Goal: Transaction & Acquisition: Book appointment/travel/reservation

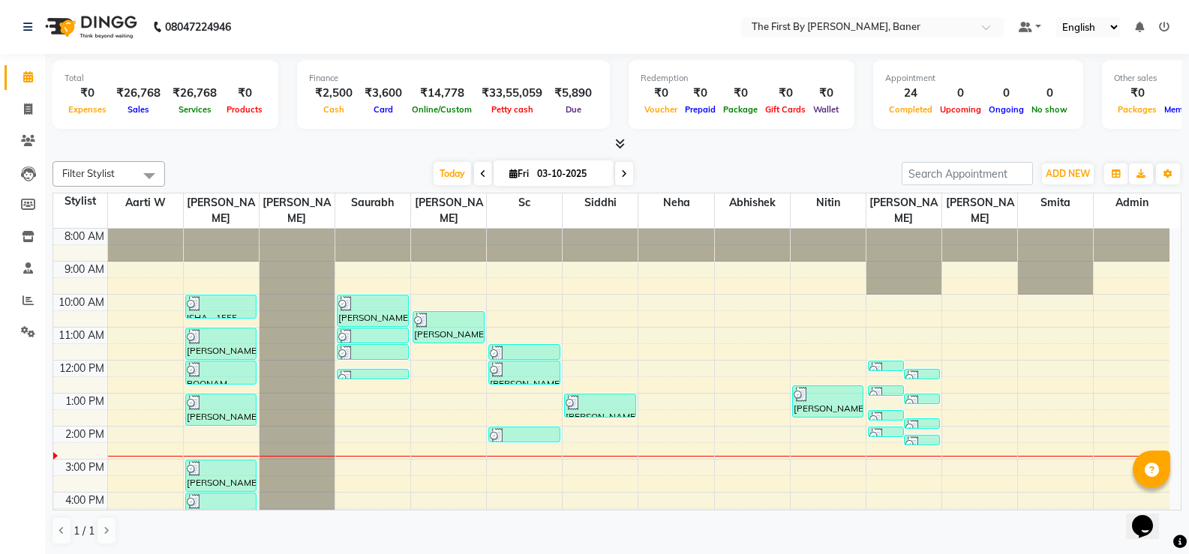
click at [344, 416] on div "8:00 AM 9:00 AM 10:00 AM 11:00 AM 12:00 PM 1:00 PM 2:00 PM 3:00 PM 4:00 PM 5:00…" at bounding box center [611, 443] width 1116 height 428
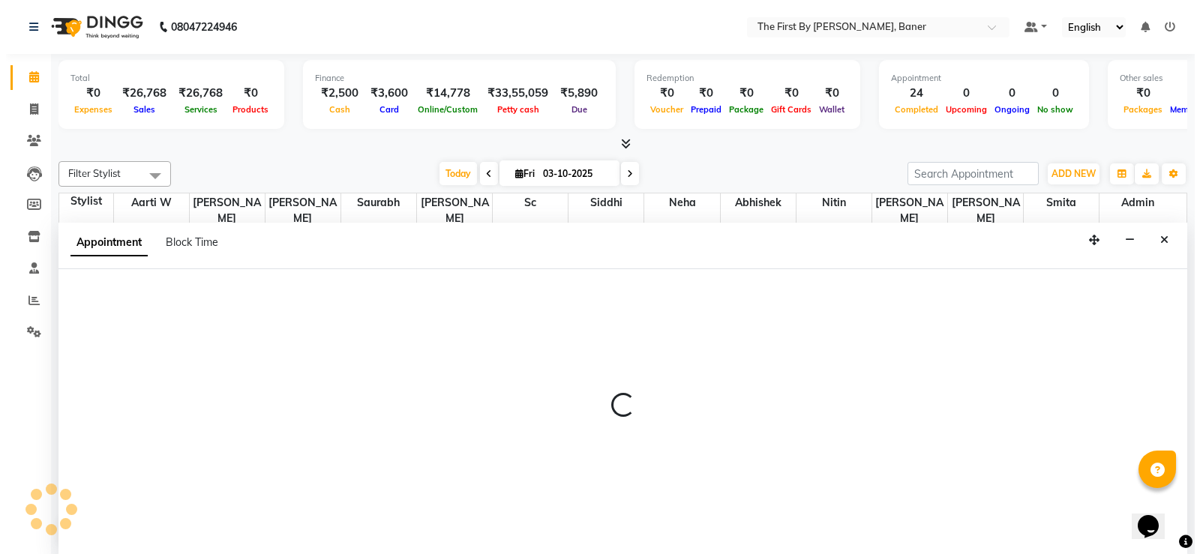
scroll to position [1, 0]
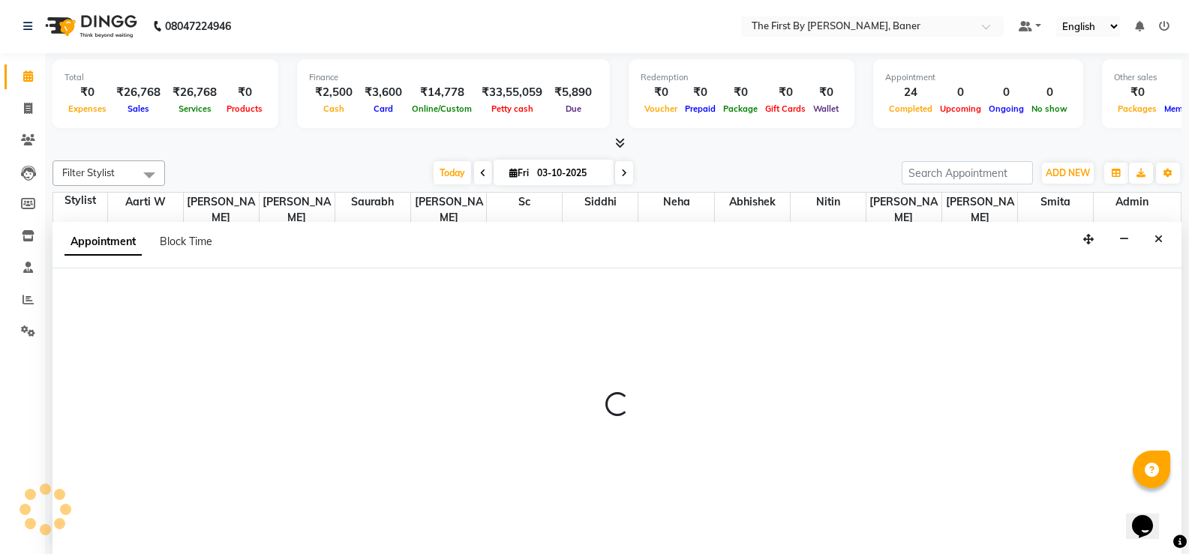
select select "49037"
select select "840"
select select "tentative"
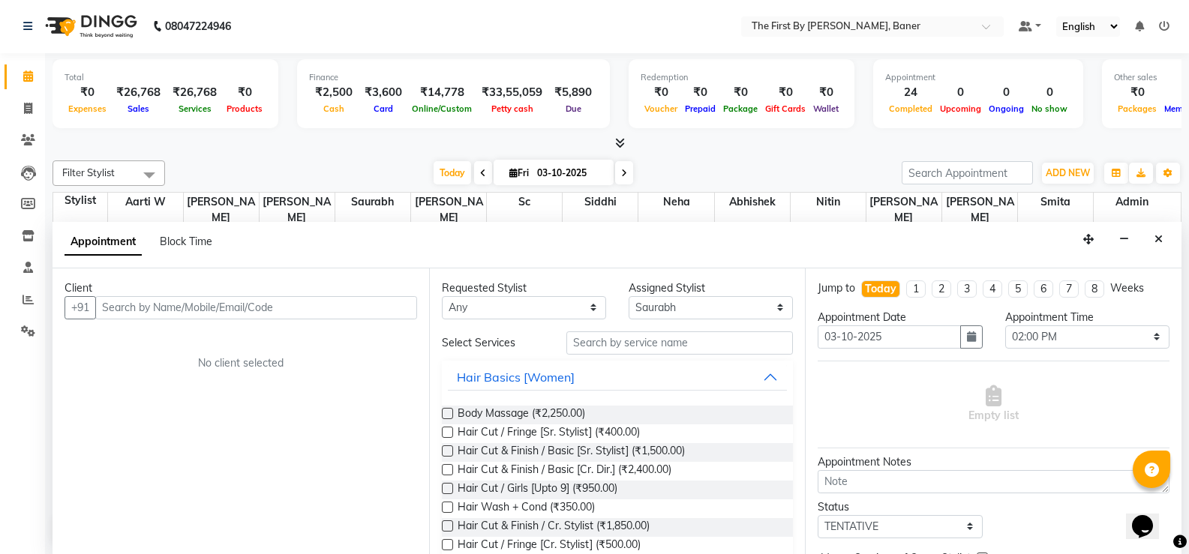
click at [127, 304] on input "text" at bounding box center [256, 307] width 322 height 23
type input "7893823655"
click at [394, 313] on span "Add Client" at bounding box center [386, 308] width 50 height 14
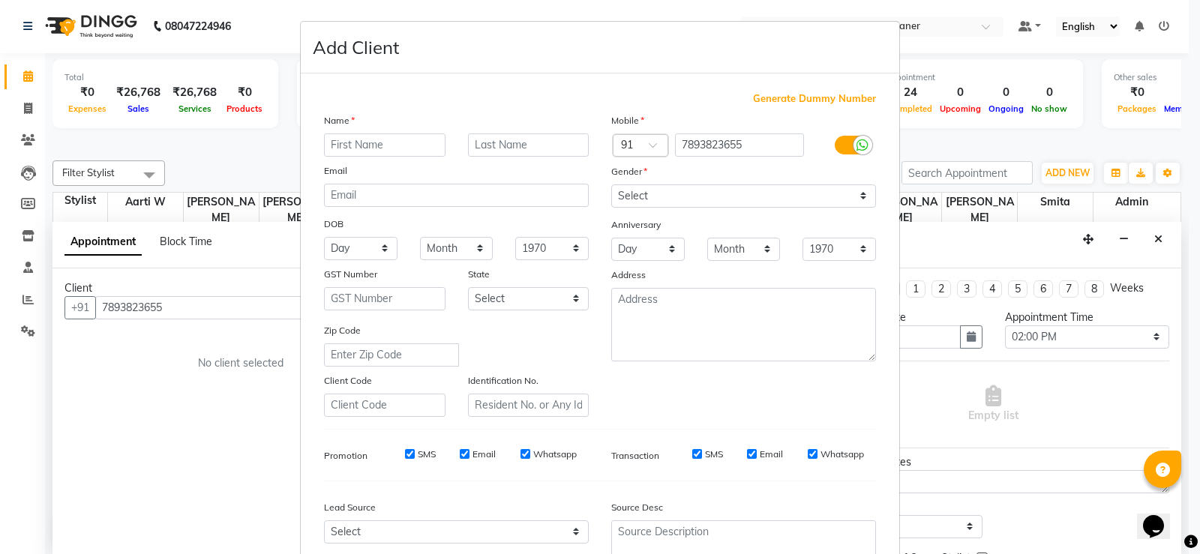
click at [351, 127] on div "Name" at bounding box center [337, 123] width 48 height 21
click at [351, 139] on input "text" at bounding box center [385, 145] width 122 height 23
type input "[PERSON_NAME]"
click at [630, 194] on select "Select [DEMOGRAPHIC_DATA] [DEMOGRAPHIC_DATA] Other Prefer Not To Say" at bounding box center [744, 196] width 265 height 23
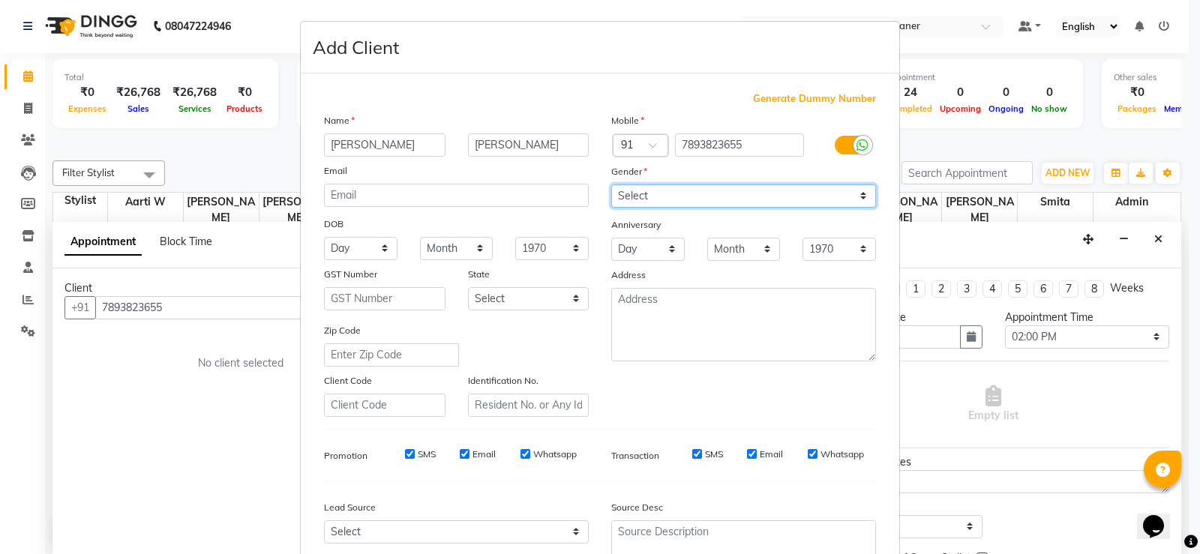
select select "[DEMOGRAPHIC_DATA]"
click at [612, 185] on select "Select [DEMOGRAPHIC_DATA] [DEMOGRAPHIC_DATA] Other Prefer Not To Say" at bounding box center [744, 196] width 265 height 23
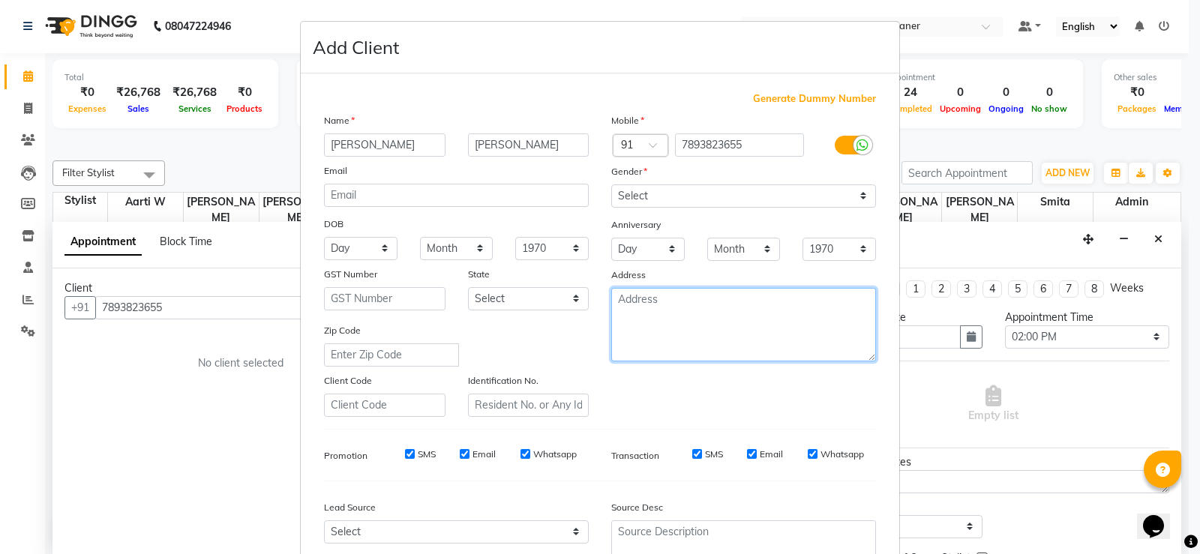
click at [679, 339] on textarea at bounding box center [744, 325] width 265 height 74
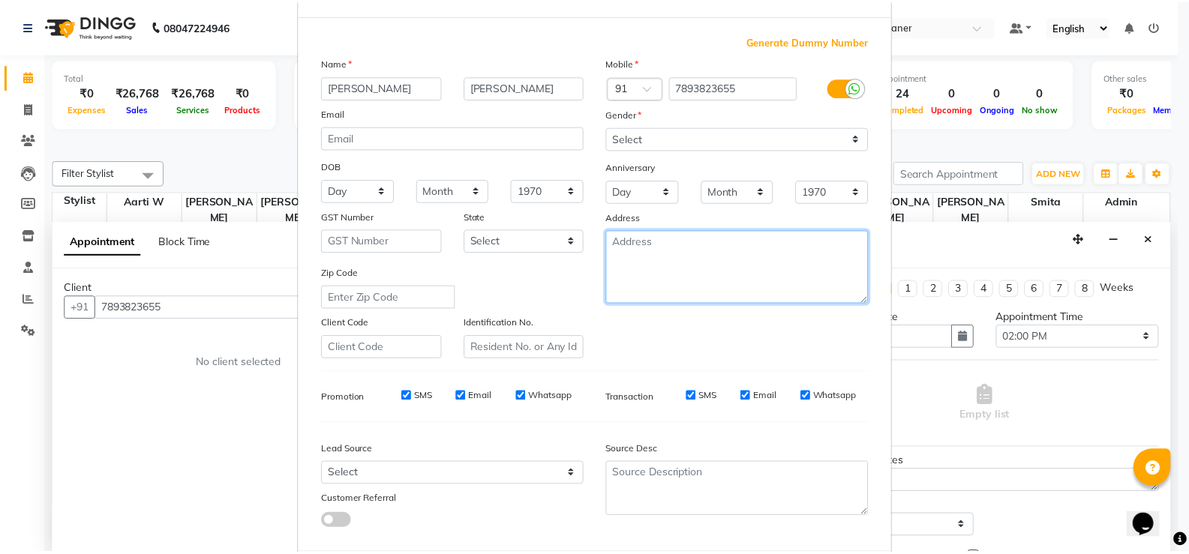
scroll to position [138, 0]
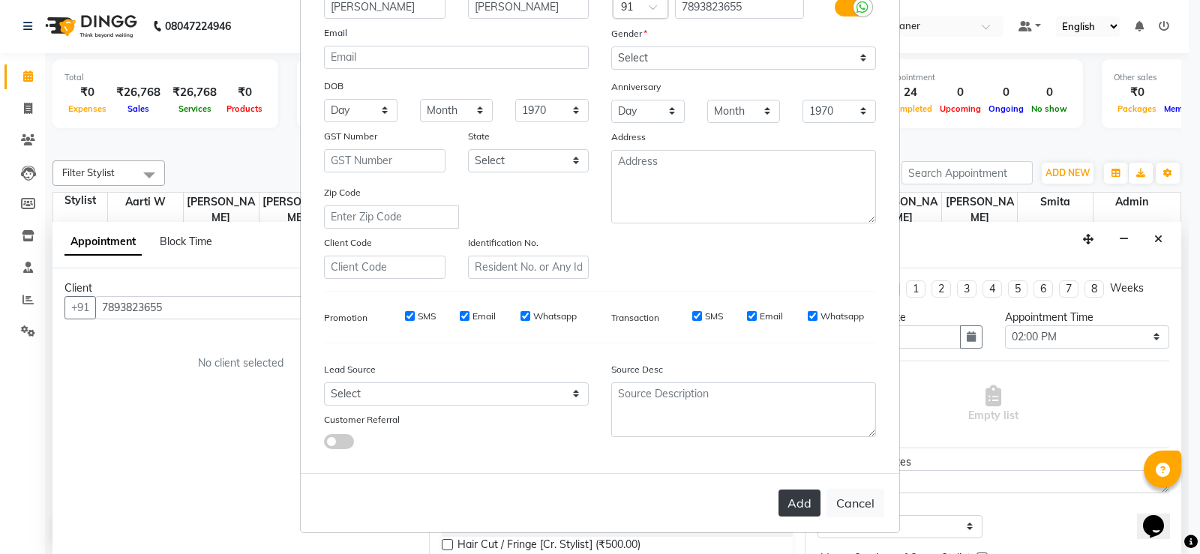
click at [788, 498] on button "Add" at bounding box center [800, 503] width 42 height 27
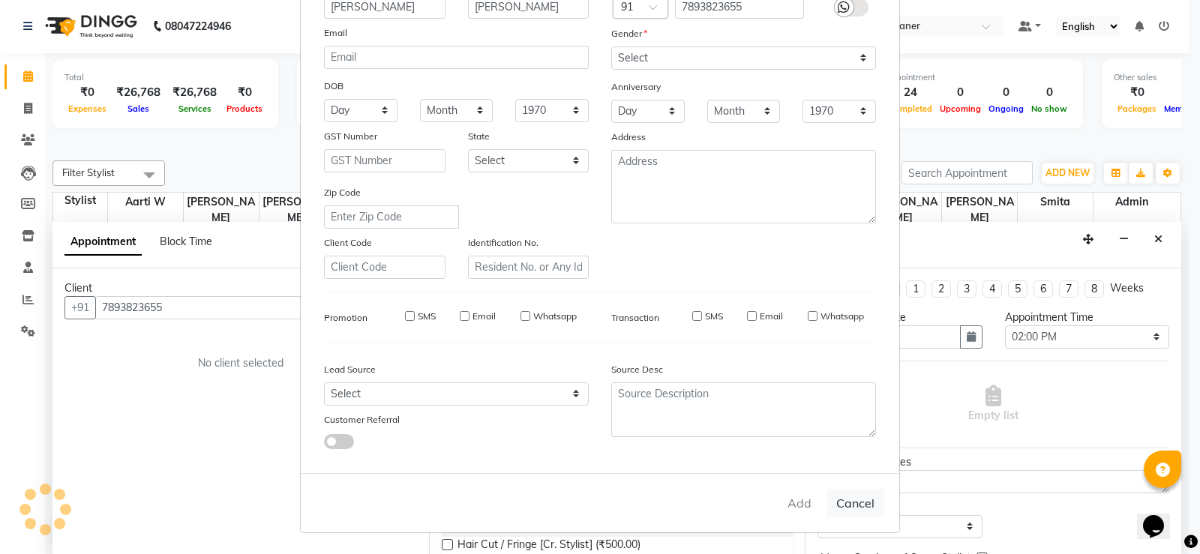
type input "78******55"
select select
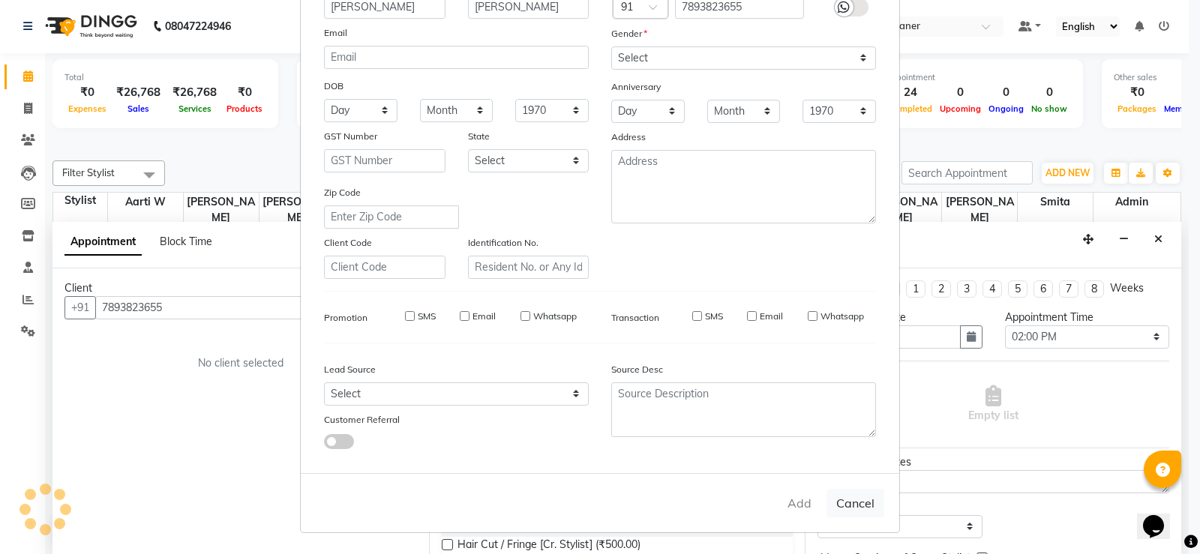
select select
checkbox input "false"
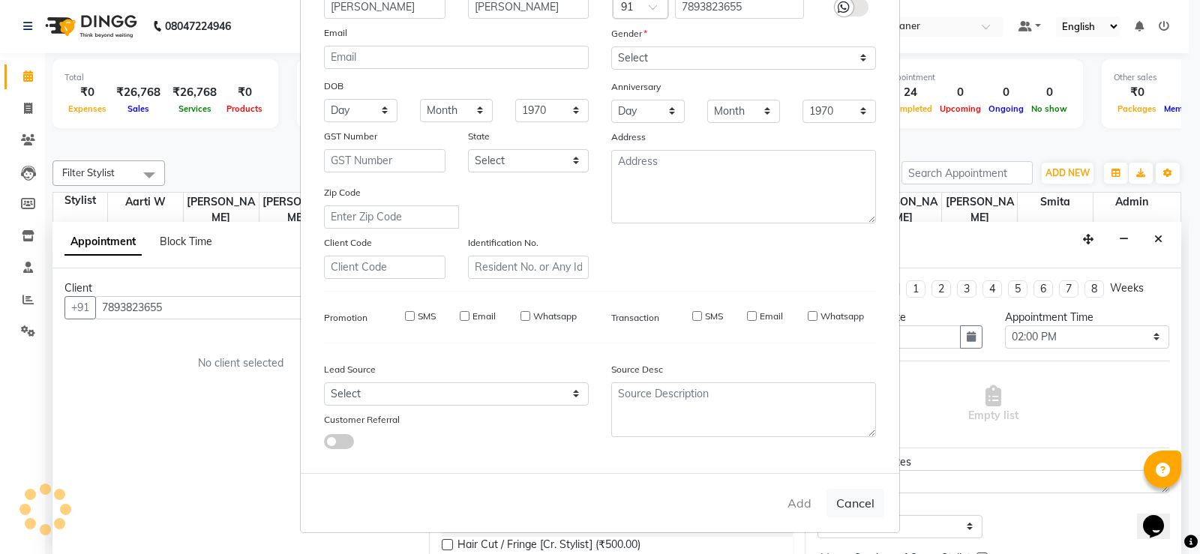
checkbox input "false"
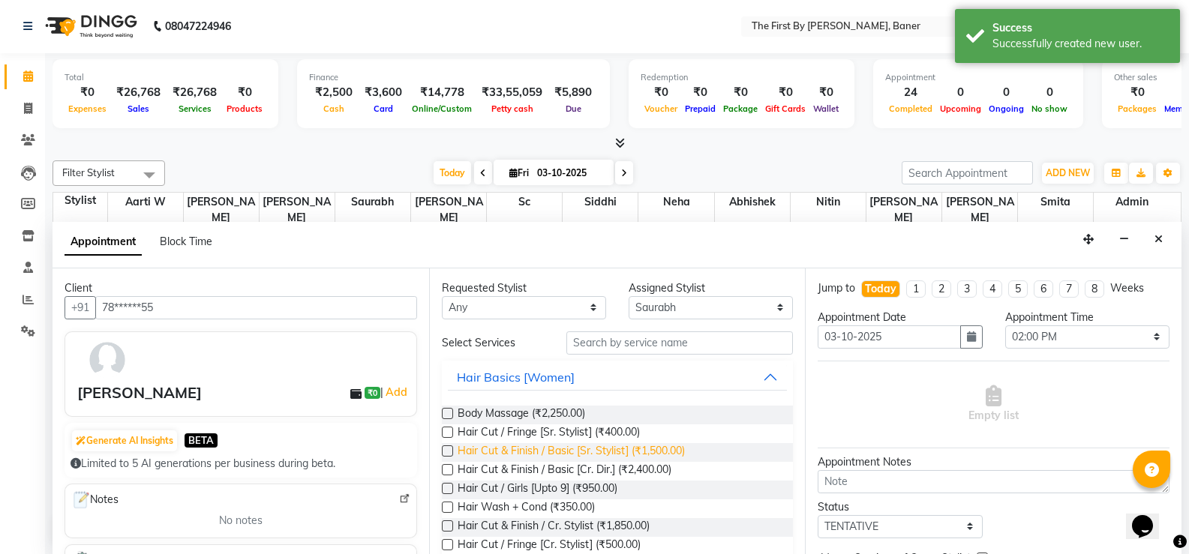
click at [639, 452] on span "Hair Cut & Finish / Basic [Sr. Stylist] (₹1,500.00)" at bounding box center [571, 452] width 227 height 19
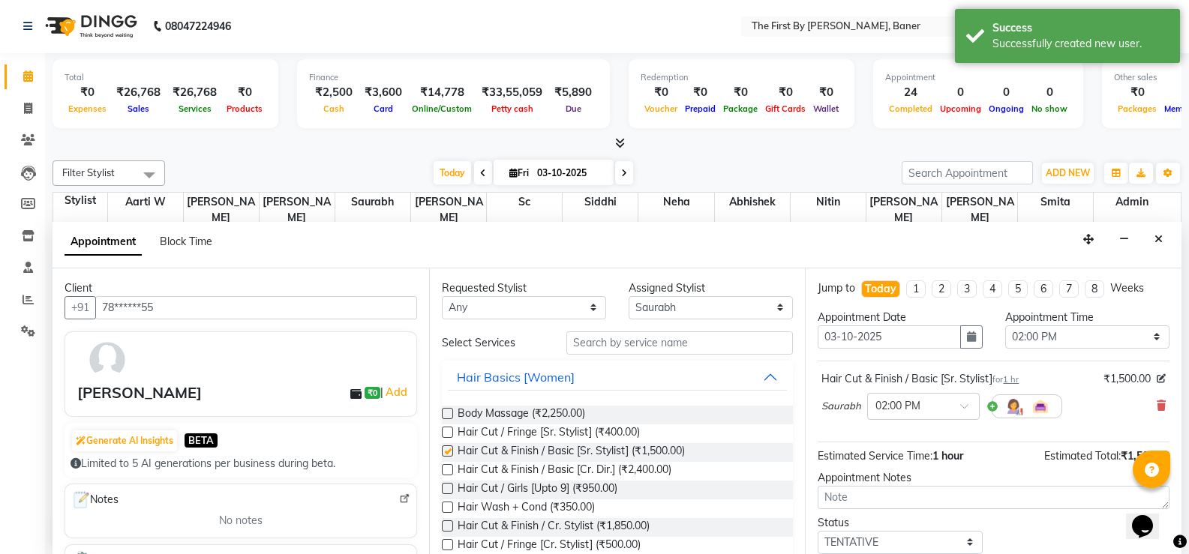
checkbox input "false"
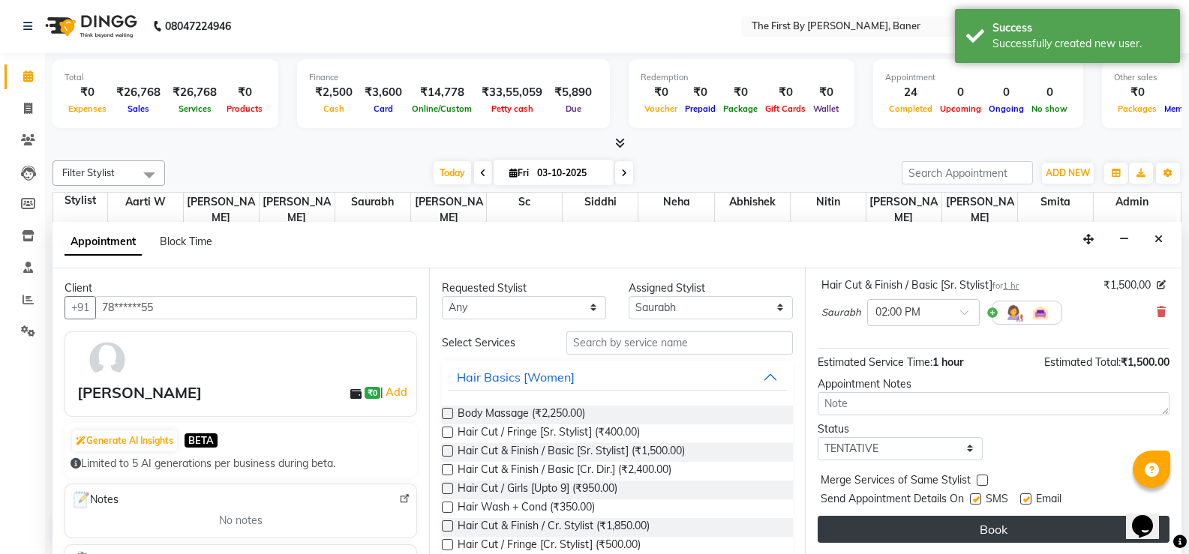
scroll to position [95, 0]
click at [939, 530] on button "Book" at bounding box center [994, 528] width 352 height 27
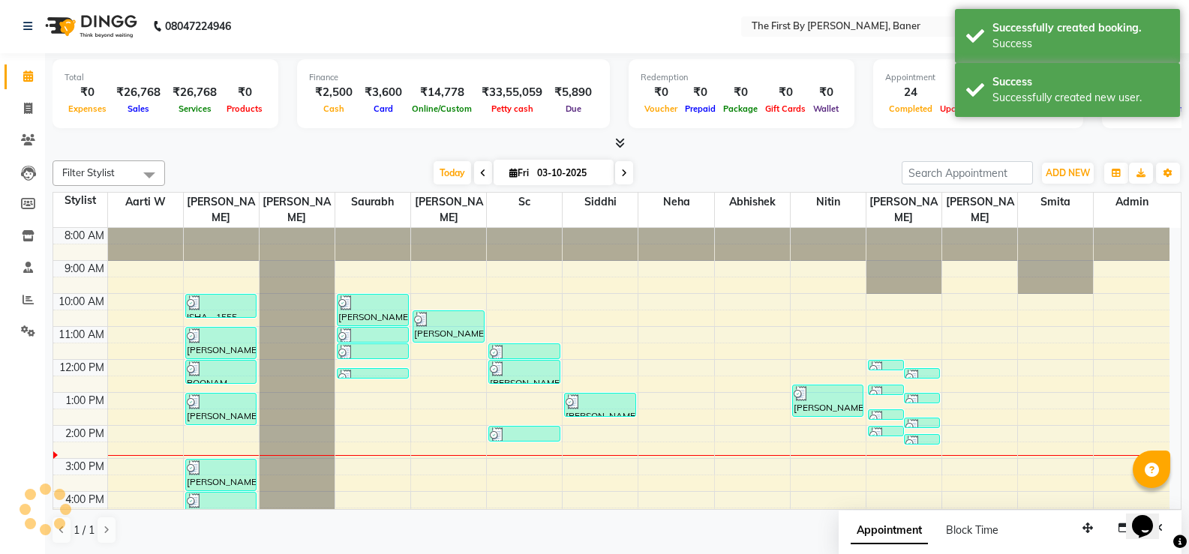
scroll to position [0, 0]
click at [348, 431] on div "[PERSON_NAME], TK12, 02:00 PM-03:00 PM, Hair Cut & Finish / Basic [Sr. Stylist]" at bounding box center [373, 443] width 71 height 31
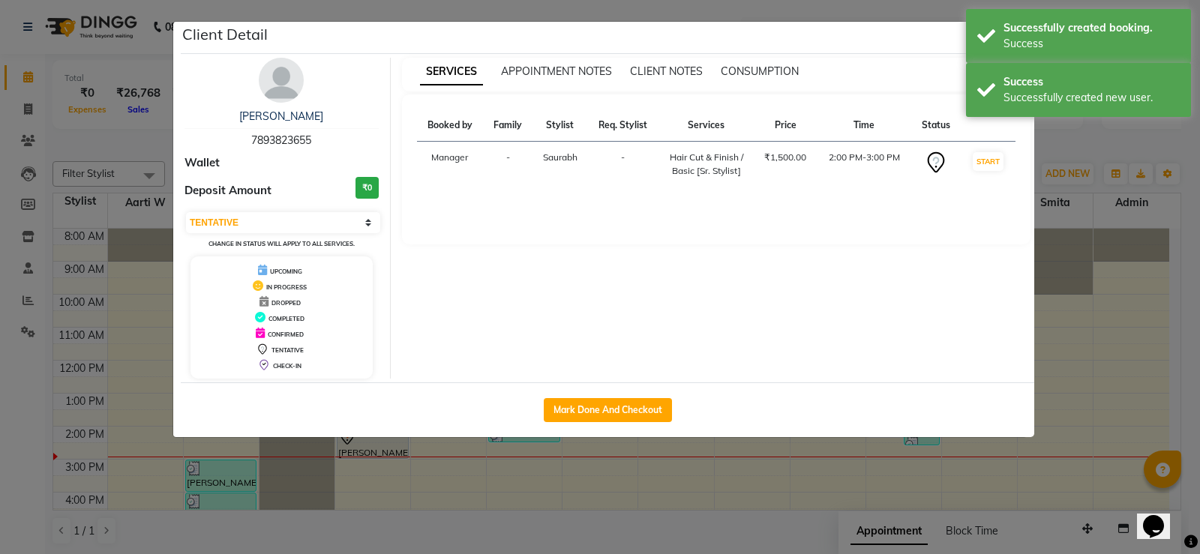
click at [1003, 152] on td "START" at bounding box center [988, 165] width 55 height 46
click at [998, 74] on div "Success Successfully created new user." at bounding box center [1078, 90] width 225 height 54
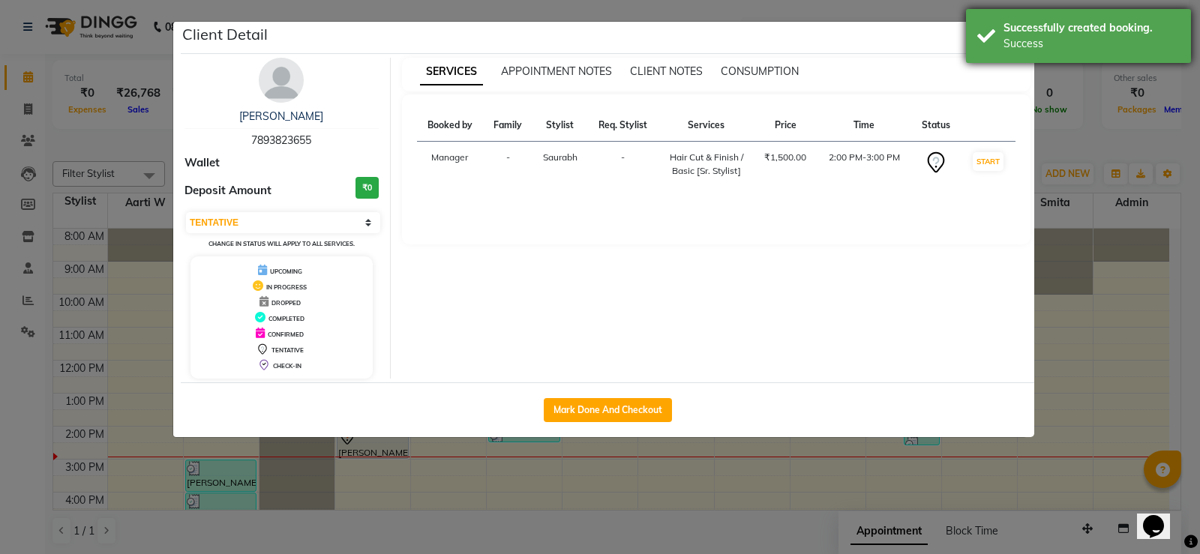
click at [999, 38] on div "Successfully created booking. Success" at bounding box center [1078, 36] width 225 height 54
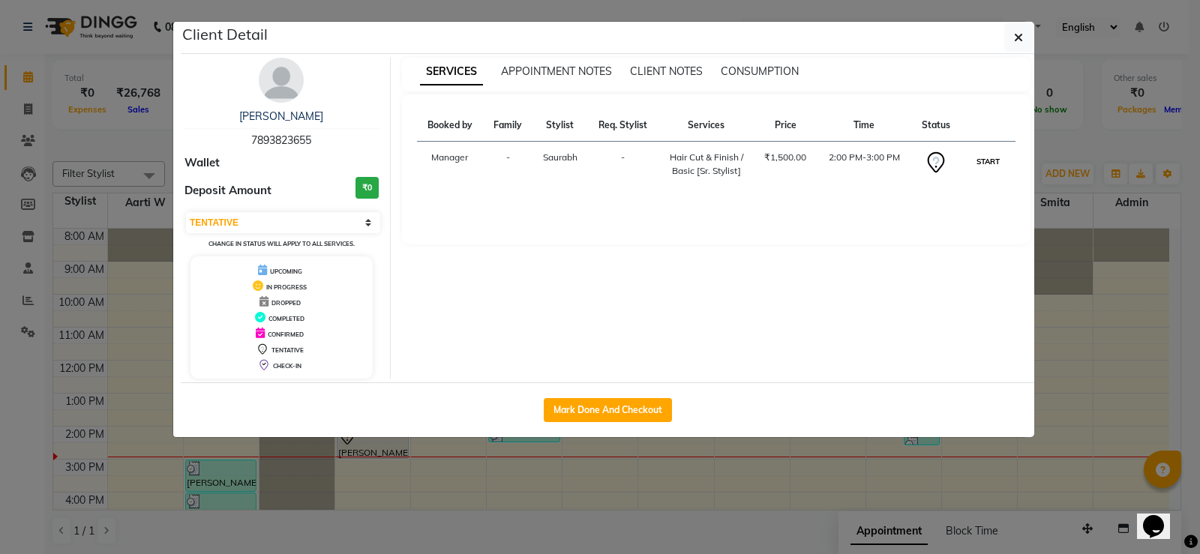
click at [984, 167] on button "START" at bounding box center [988, 161] width 31 height 19
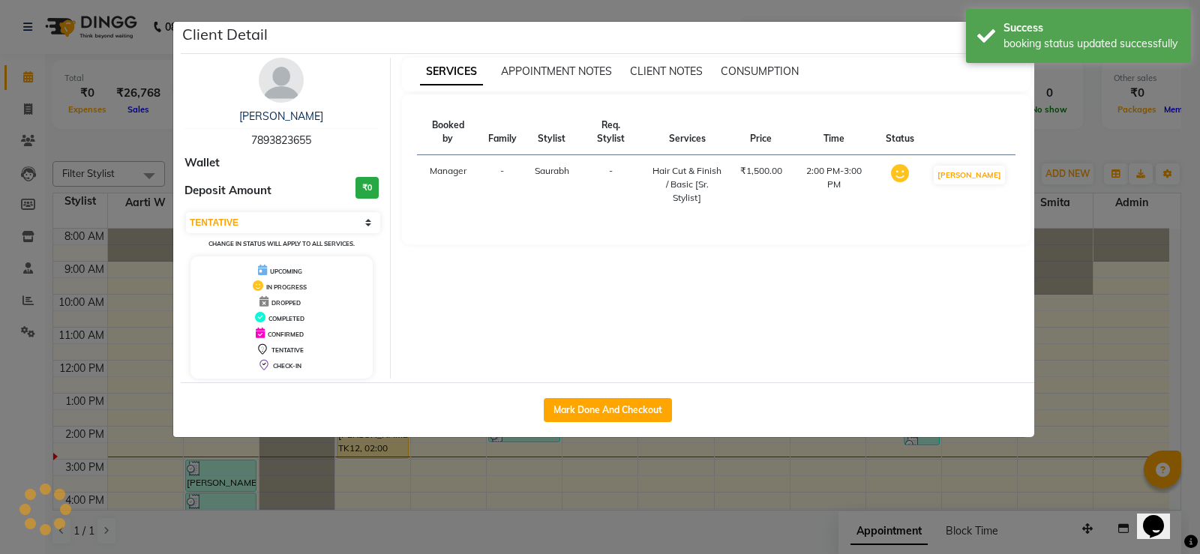
select select "1"
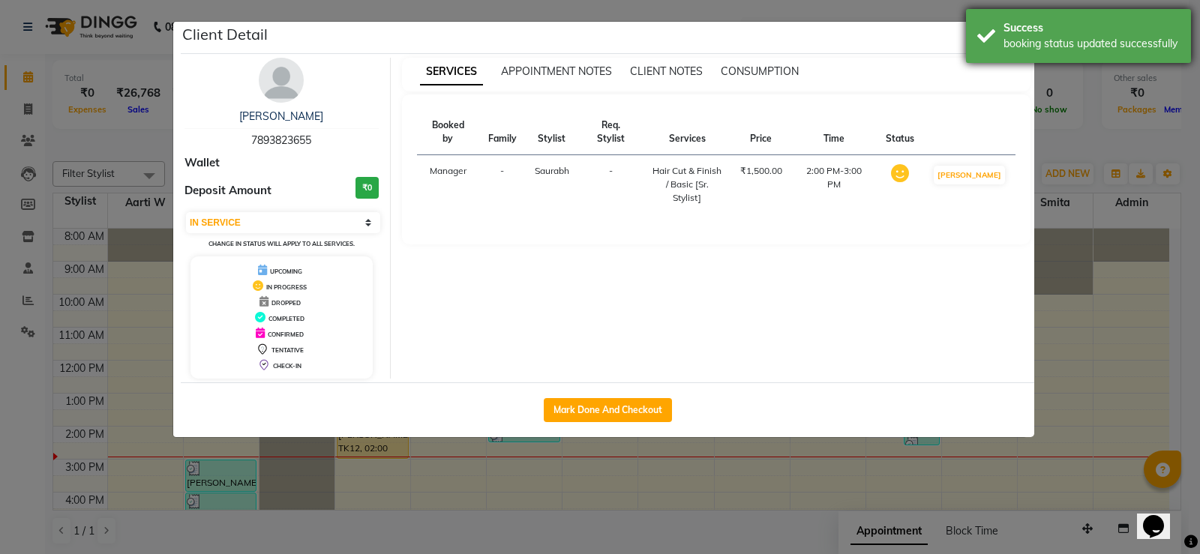
click at [1016, 34] on div "Success" at bounding box center [1092, 28] width 176 height 16
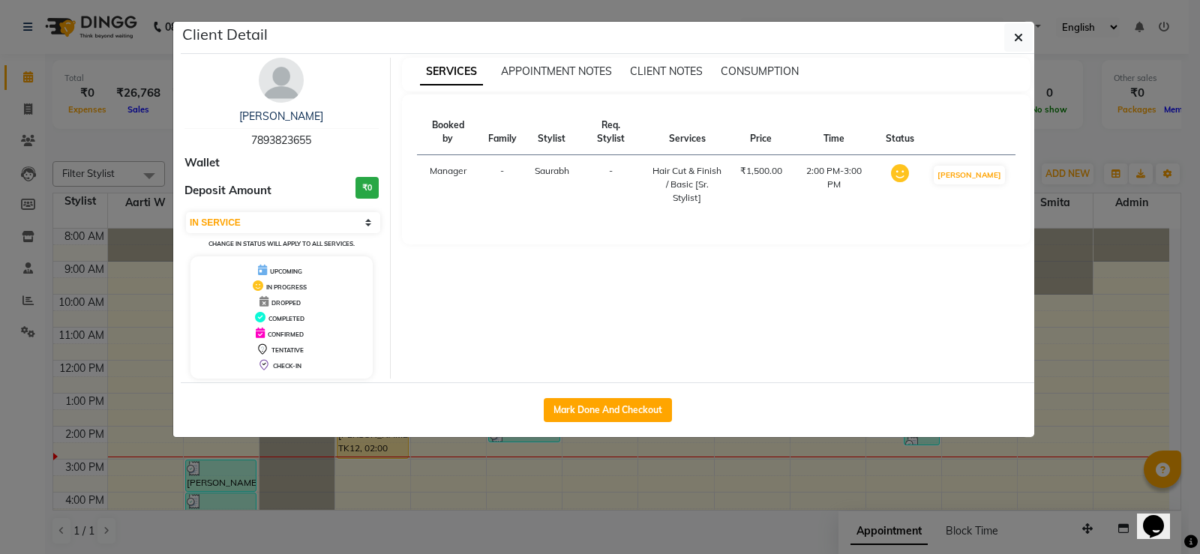
click at [1016, 35] on icon "button" at bounding box center [1018, 38] width 9 height 12
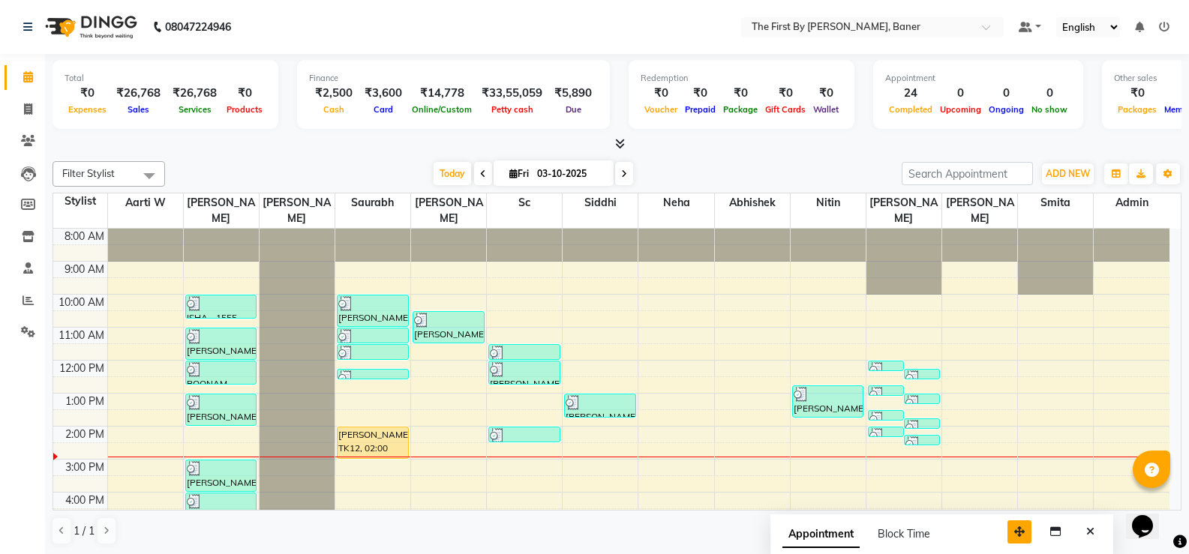
drag, startPoint x: 1062, startPoint y: 530, endPoint x: 965, endPoint y: 533, distance: 96.8
click at [1014, 533] on icon "button" at bounding box center [1019, 532] width 11 height 11
drag, startPoint x: 1020, startPoint y: 527, endPoint x: 1032, endPoint y: 527, distance: 11.3
click at [1032, 527] on div "Appointment Block Time" at bounding box center [891, 540] width 344 height 47
click at [1032, 527] on button "Close" at bounding box center [1039, 534] width 22 height 23
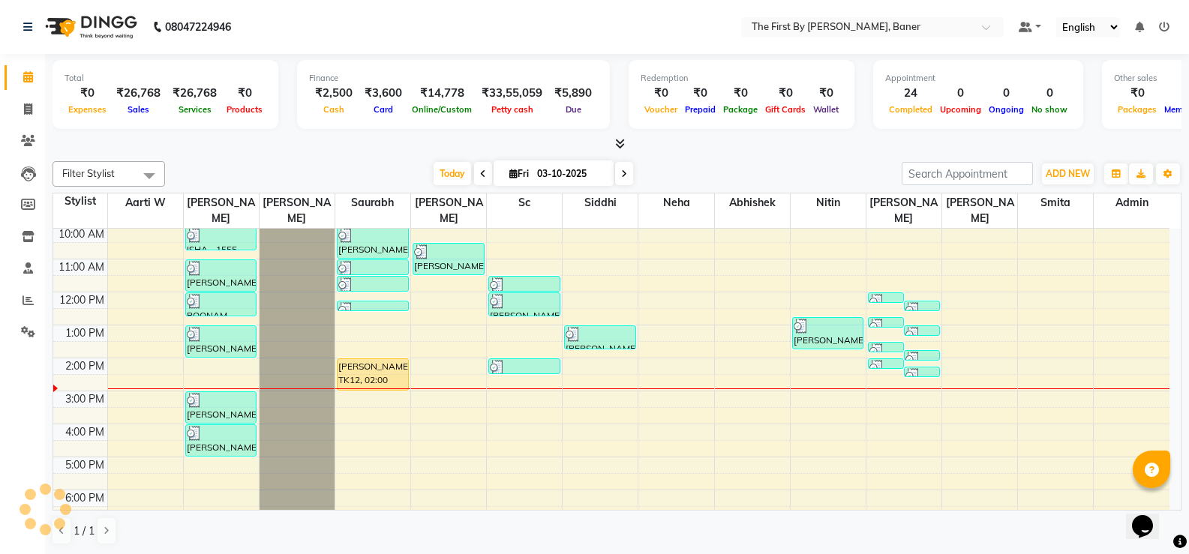
scroll to position [115, 0]
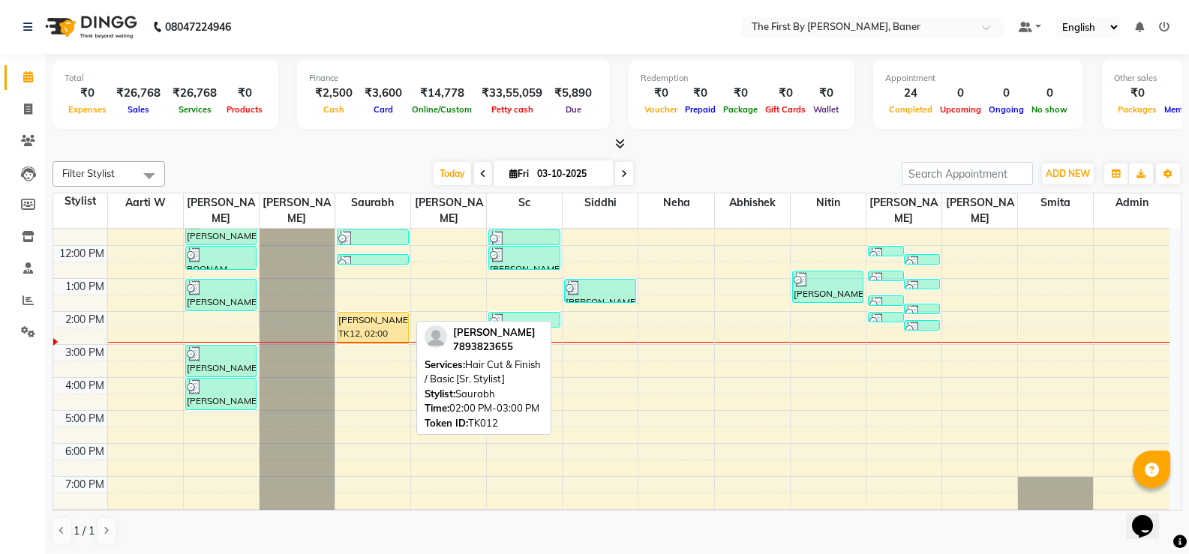
click at [352, 313] on div "[PERSON_NAME], TK12, 02:00 PM-03:00 PM, Hair Cut & Finish / Basic [Sr. Stylist]" at bounding box center [373, 328] width 71 height 31
select select "1"
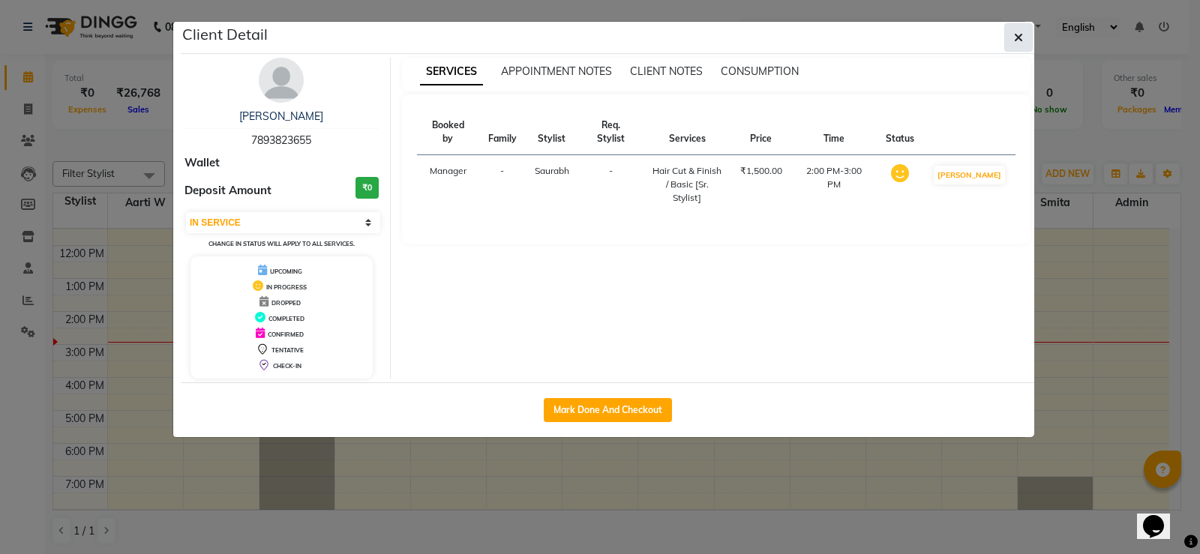
click at [1020, 38] on icon "button" at bounding box center [1018, 38] width 9 height 12
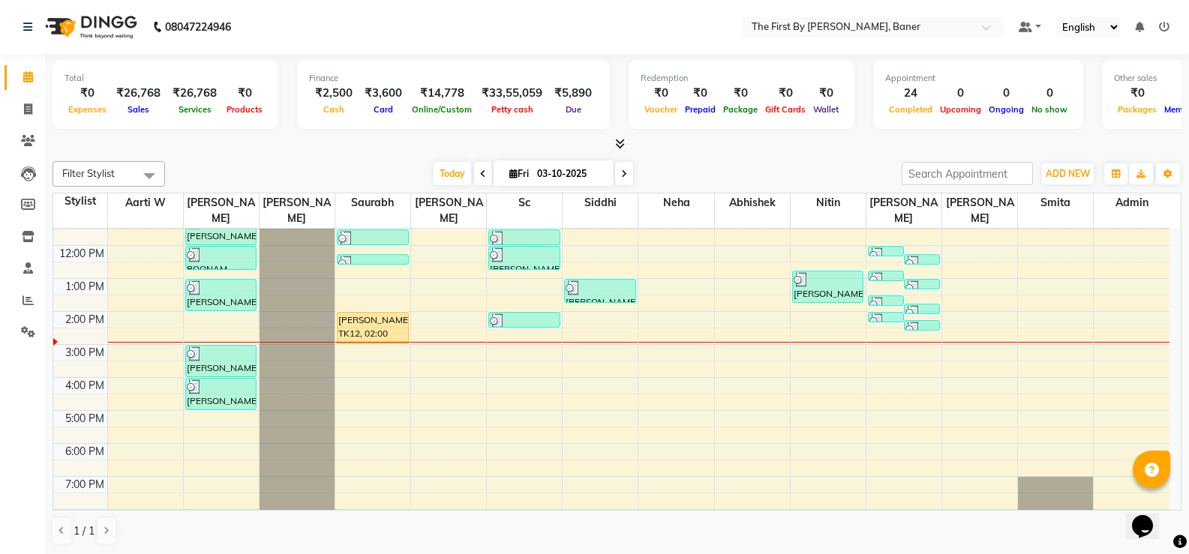
scroll to position [53, 0]
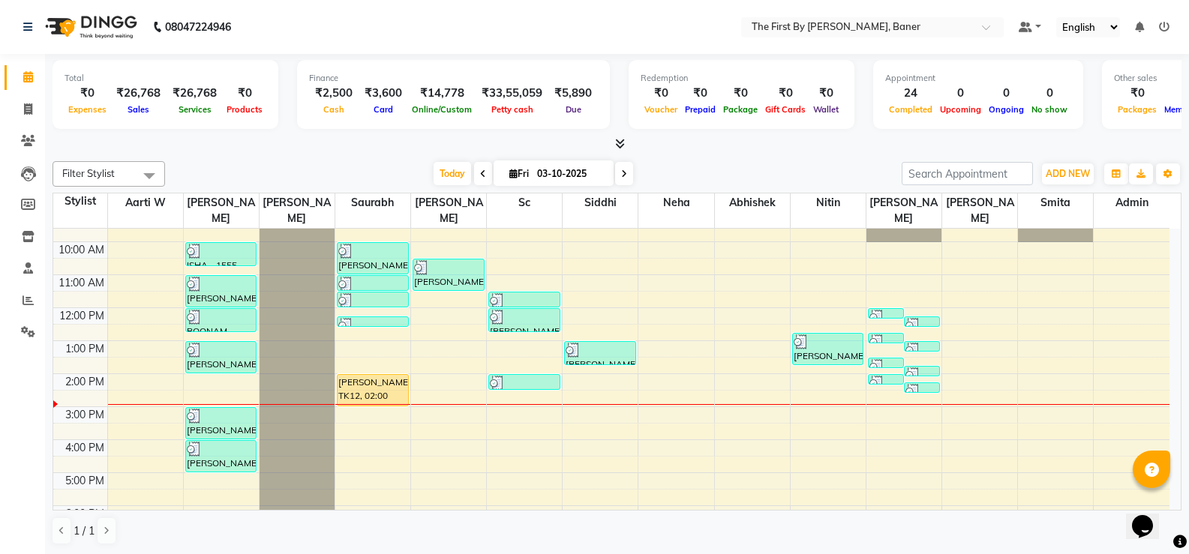
click at [503, 384] on div "8:00 AM 9:00 AM 10:00 AM 11:00 AM 12:00 PM 1:00 PM 2:00 PM 3:00 PM 4:00 PM 5:00…" at bounding box center [611, 390] width 1116 height 428
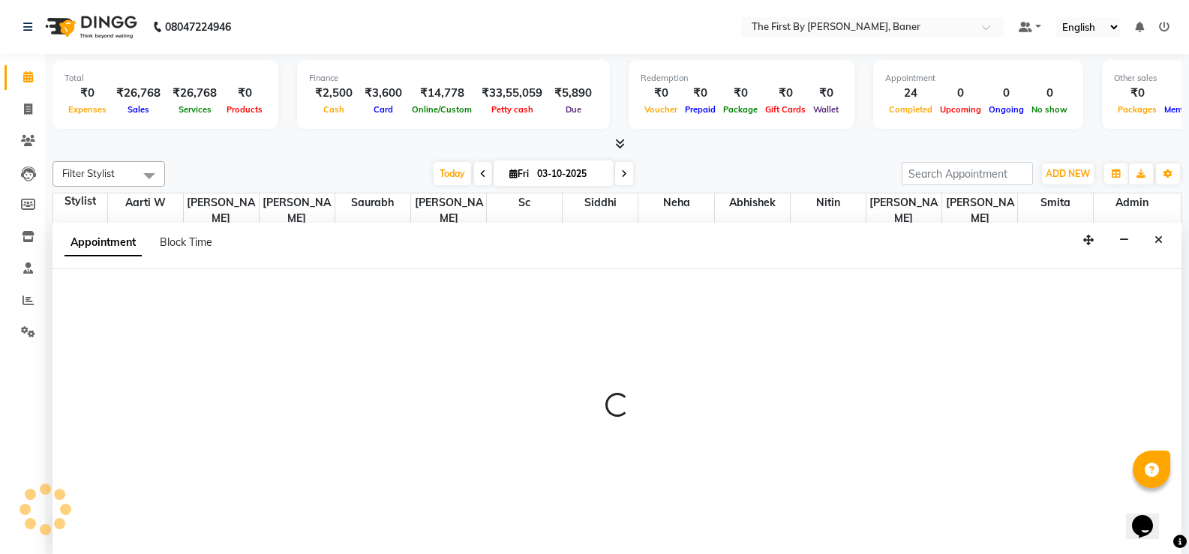
scroll to position [1, 0]
select select "49041"
select select "870"
select select "tentative"
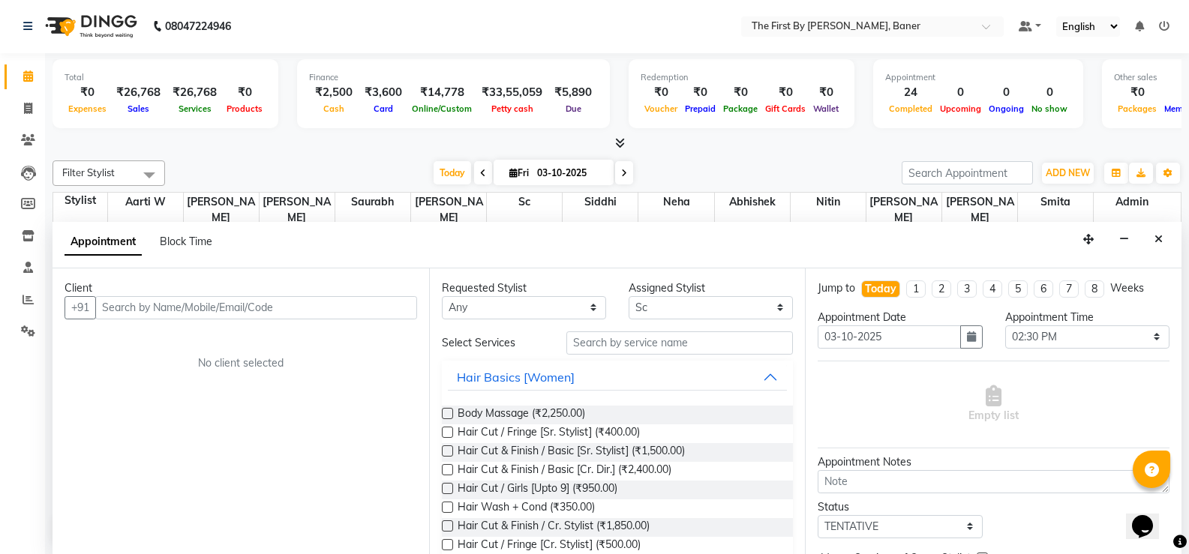
click at [183, 310] on input "text" at bounding box center [256, 307] width 322 height 23
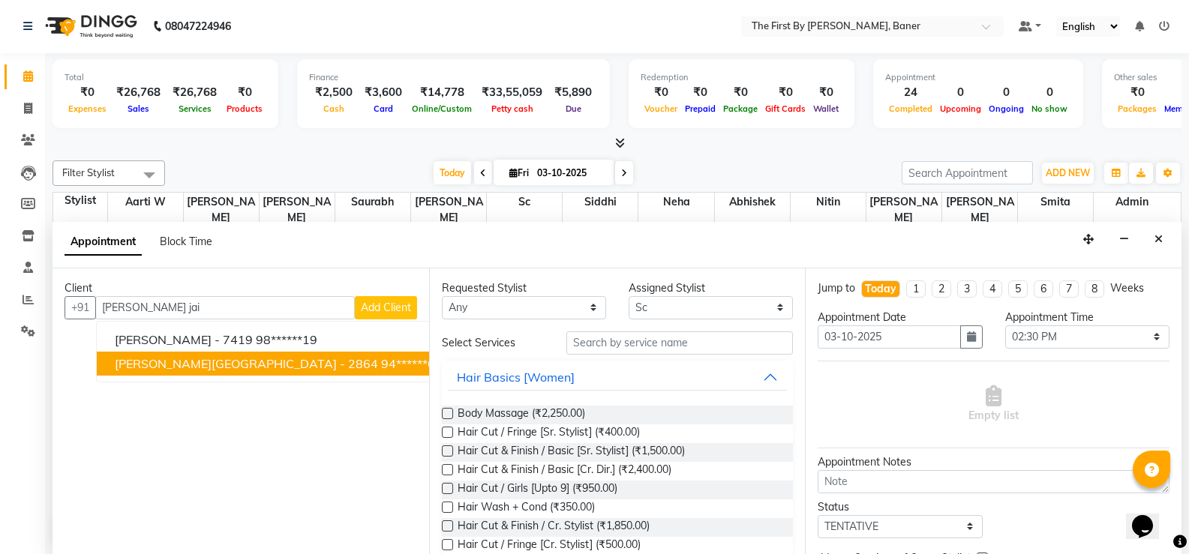
click at [206, 368] on span "[PERSON_NAME][GEOGRAPHIC_DATA] - 2864" at bounding box center [246, 363] width 263 height 15
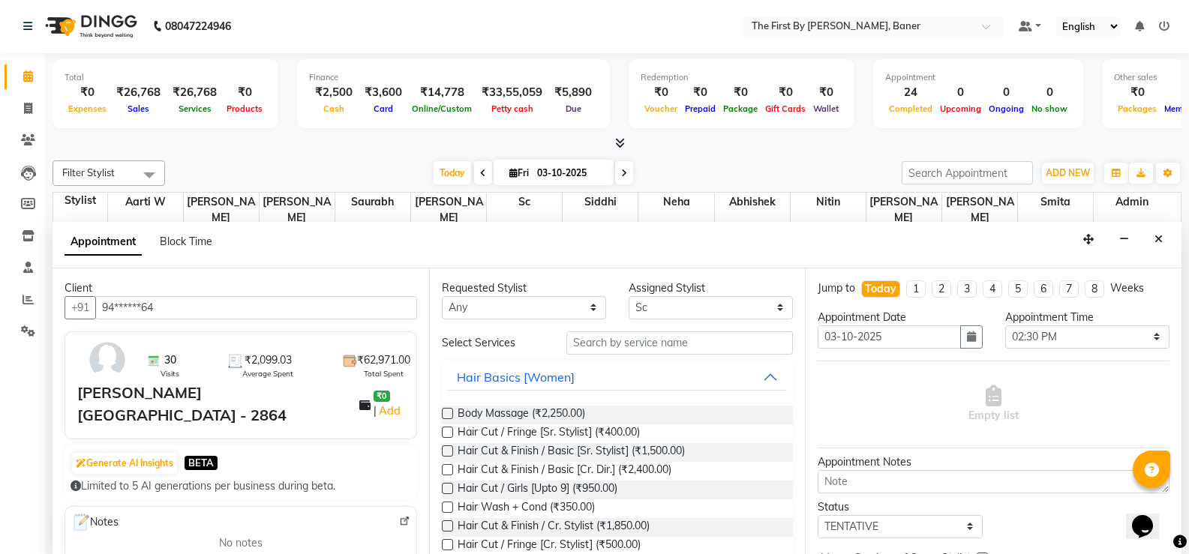
type input "94******64"
click at [601, 347] on input "text" at bounding box center [679, 343] width 227 height 23
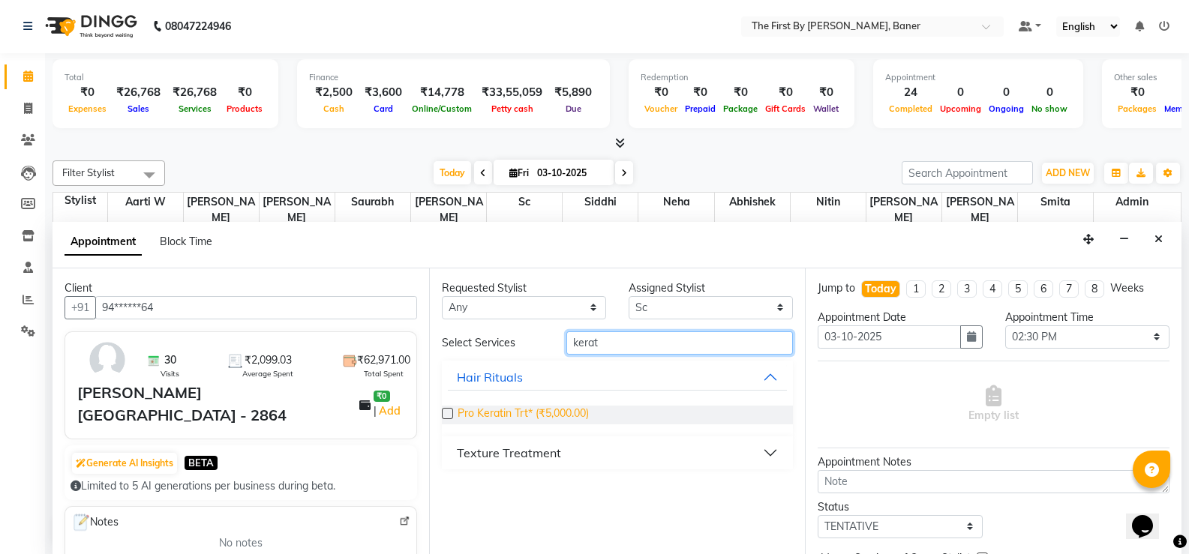
type input "kerat"
click at [581, 412] on span "Pro Keratin Trt* (₹5,000.00)" at bounding box center [523, 415] width 131 height 19
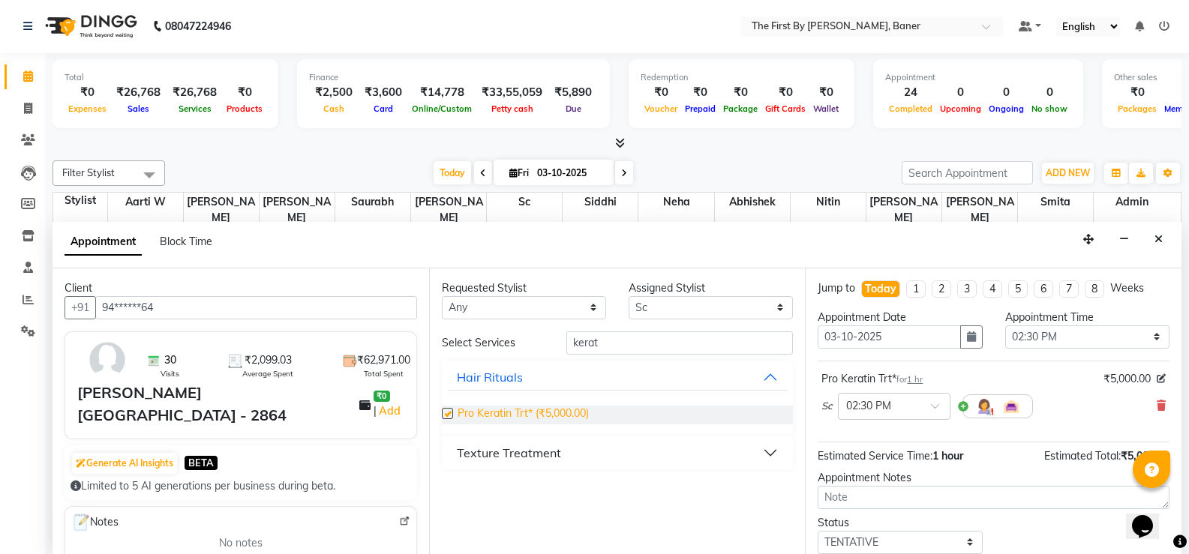
checkbox input "false"
click at [989, 407] on img at bounding box center [984, 407] width 18 height 18
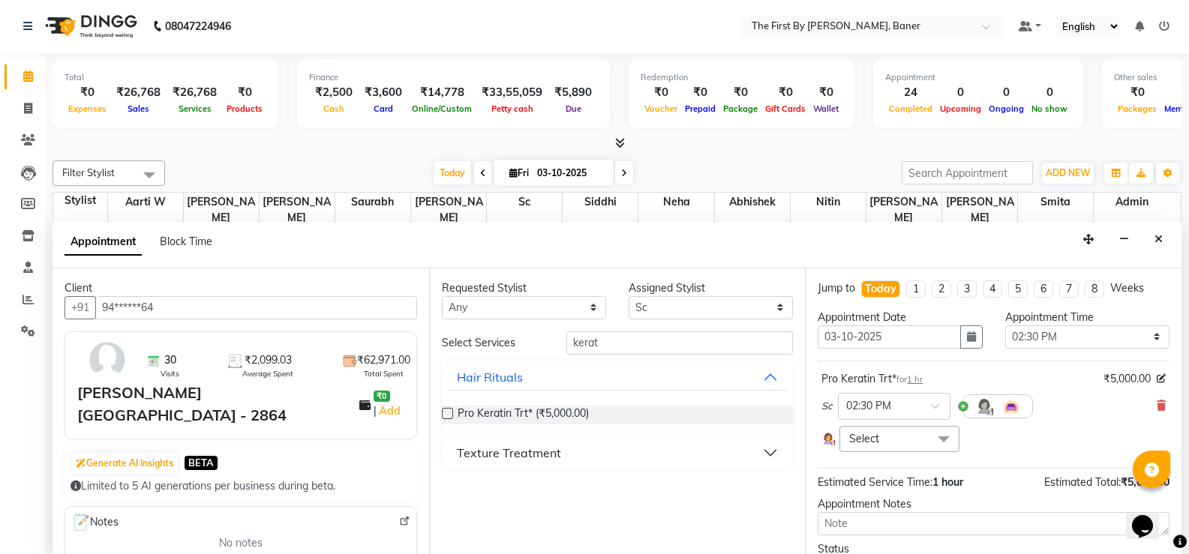
click at [879, 440] on span "Select" at bounding box center [899, 439] width 119 height 26
click at [871, 509] on input "multiselect-search" at bounding box center [899, 512] width 103 height 16
type input "neh"
click at [871, 540] on div "Neha" at bounding box center [899, 541] width 103 height 16
checkbox input "true"
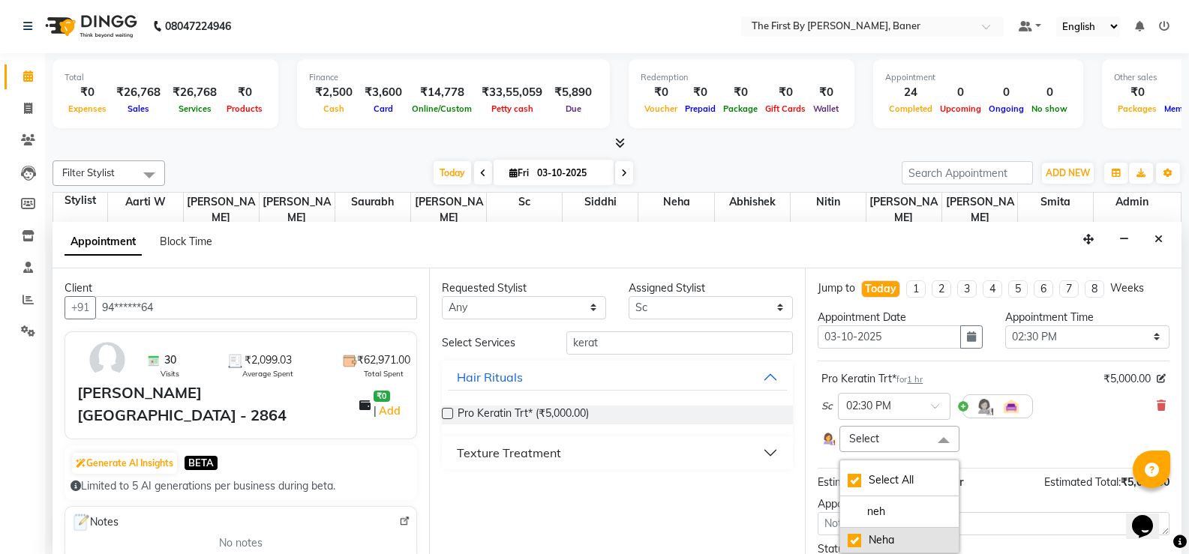
checkbox input "true"
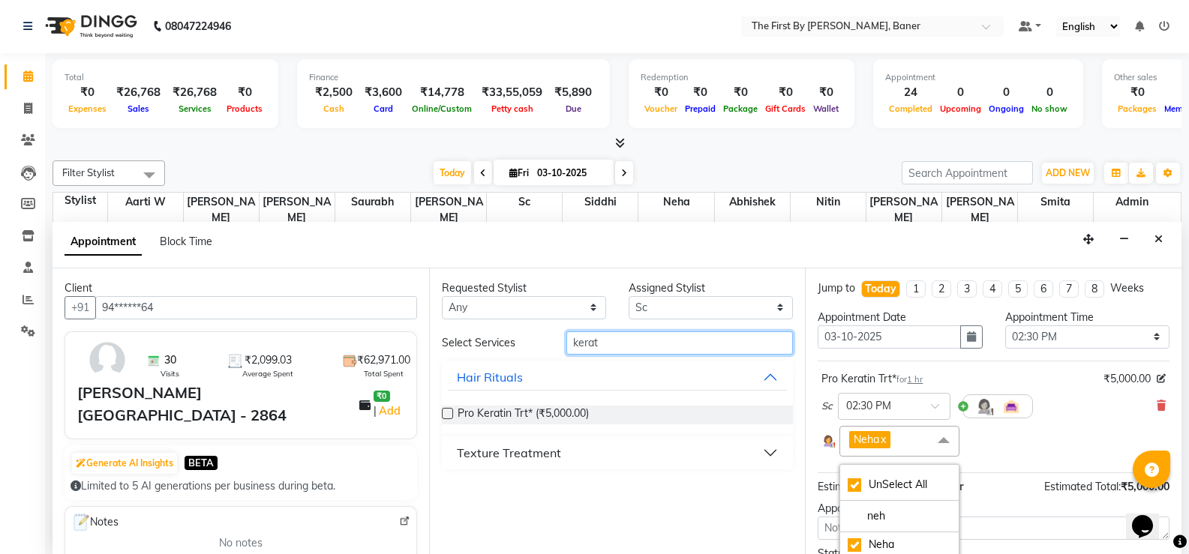
click at [574, 336] on input "kerat" at bounding box center [679, 343] width 227 height 23
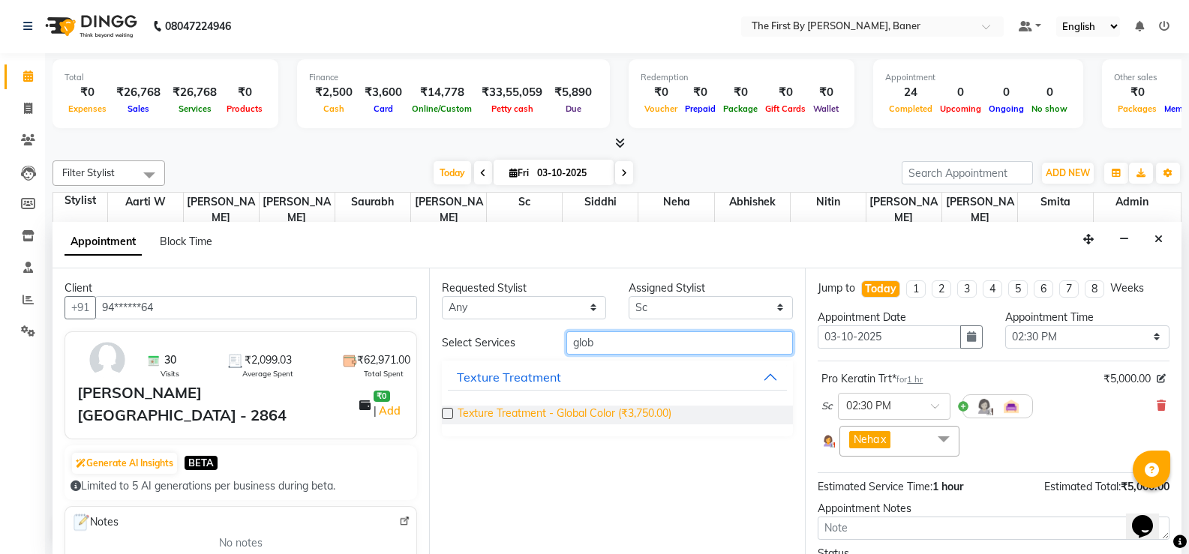
type input "glob"
click at [591, 413] on span "Texture Treatment - Global Color (₹3,750.00)" at bounding box center [565, 415] width 214 height 19
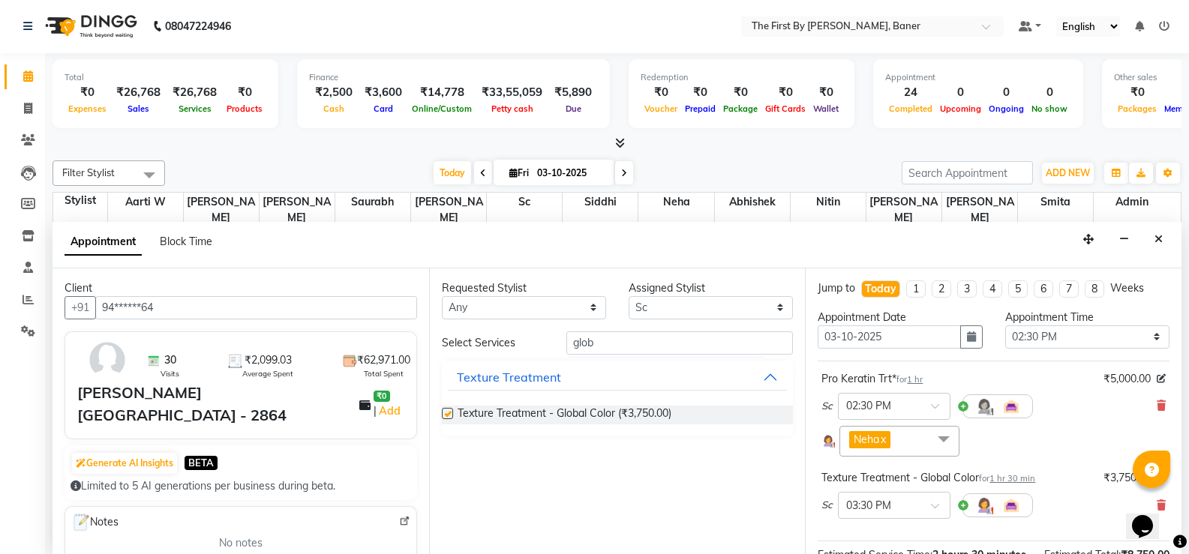
checkbox input "false"
click at [982, 503] on img at bounding box center [984, 506] width 18 height 18
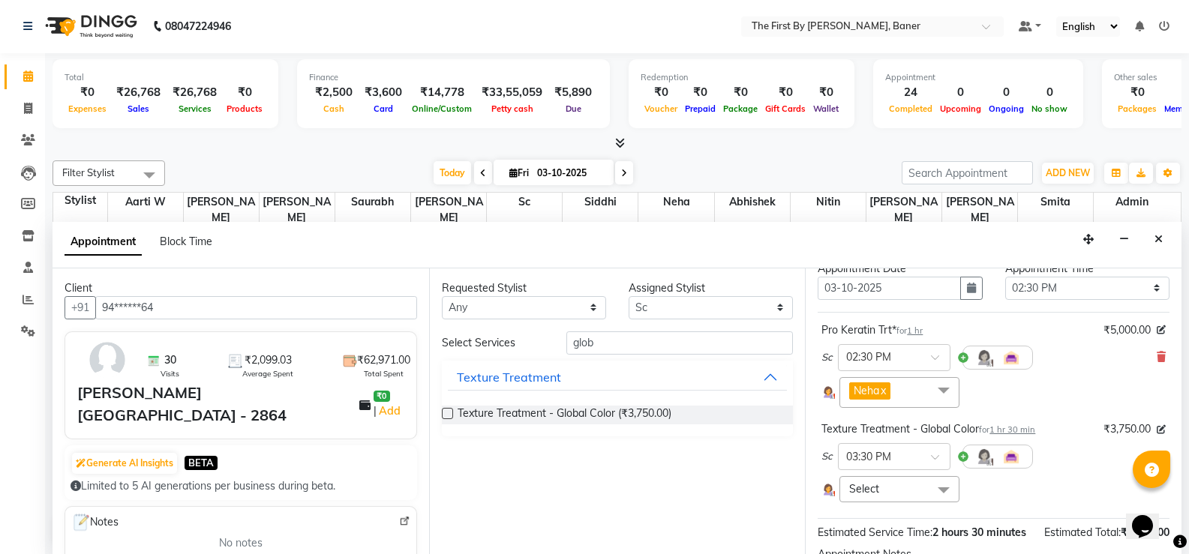
scroll to position [75, 0]
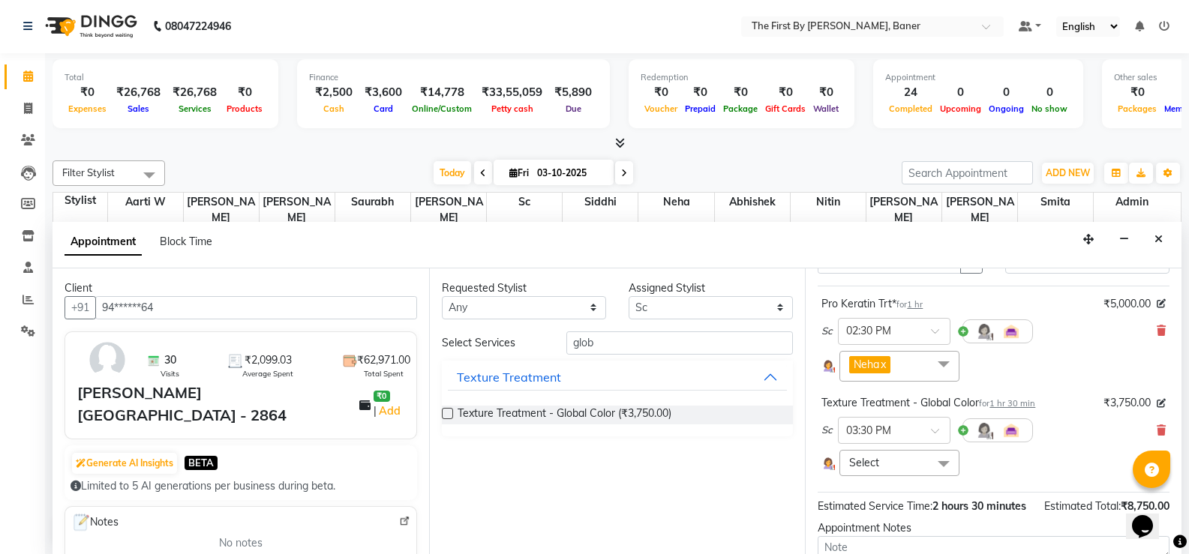
click at [945, 464] on span at bounding box center [944, 464] width 30 height 29
click at [871, 532] on input "multiselect-search" at bounding box center [899, 536] width 103 height 16
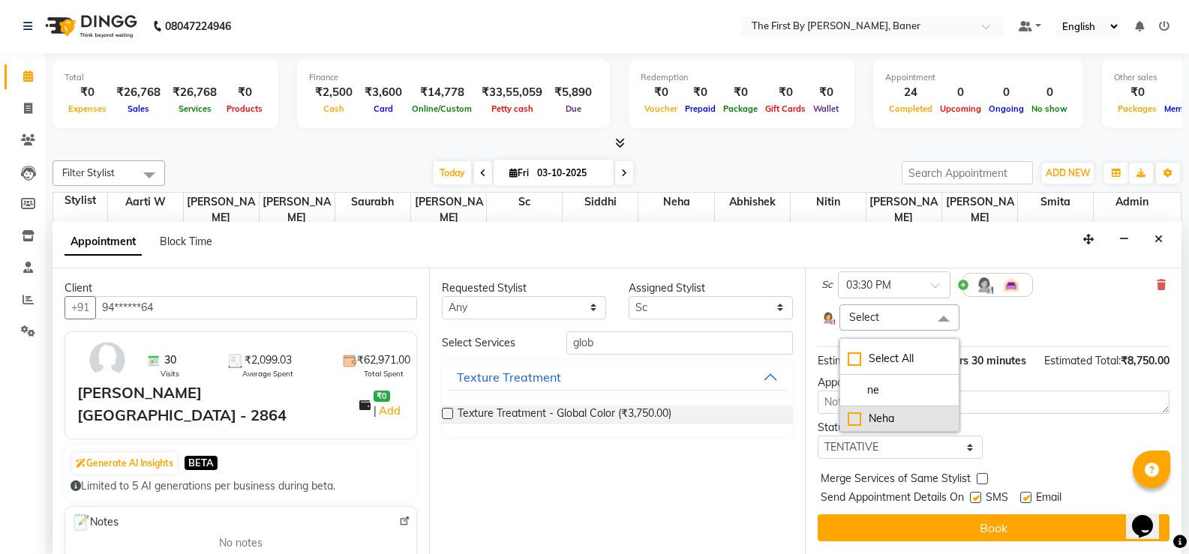
scroll to position [236, 0]
type input "ne"
click at [853, 411] on div "Neha" at bounding box center [899, 419] width 103 height 16
checkbox input "true"
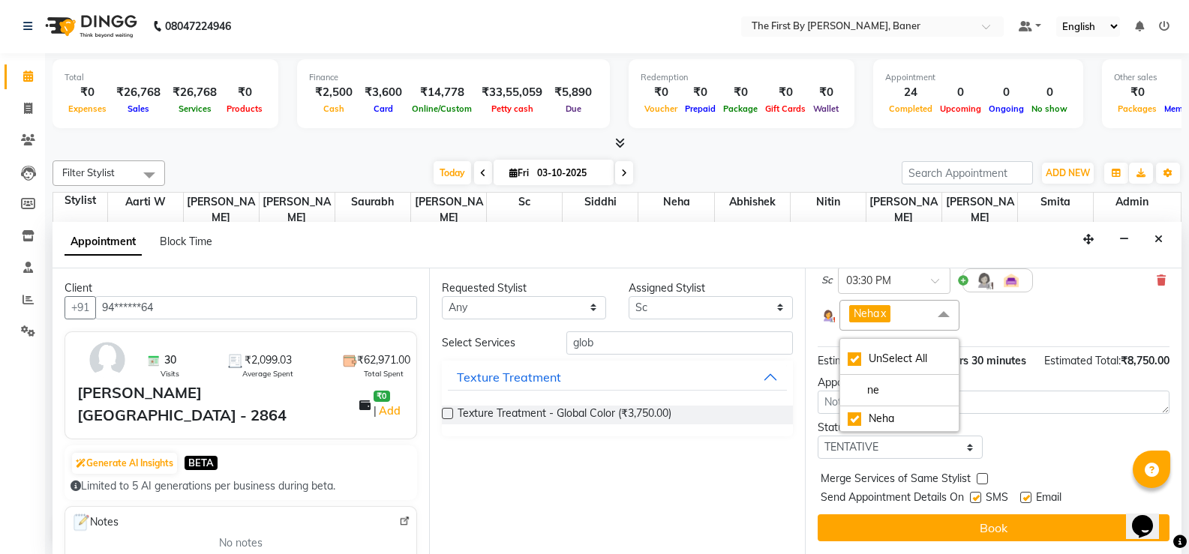
click at [764, 441] on div "Requested Stylist Any Aarti W Abhishek Admin [PERSON_NAME] [PERSON_NAME] Neha N…" at bounding box center [617, 412] width 377 height 286
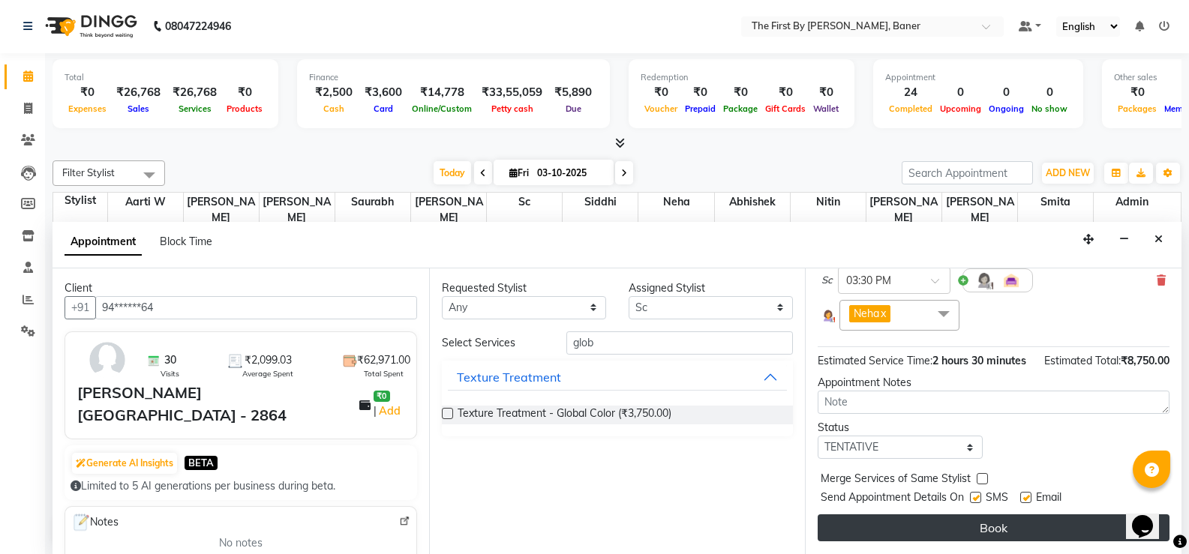
click at [936, 536] on button "Book" at bounding box center [994, 528] width 352 height 27
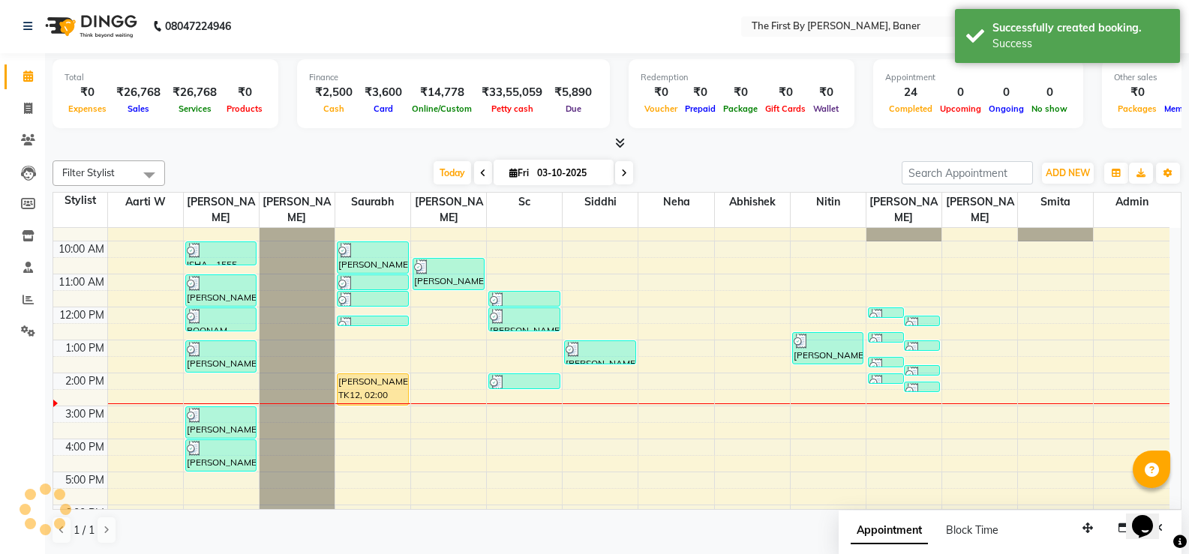
scroll to position [0, 0]
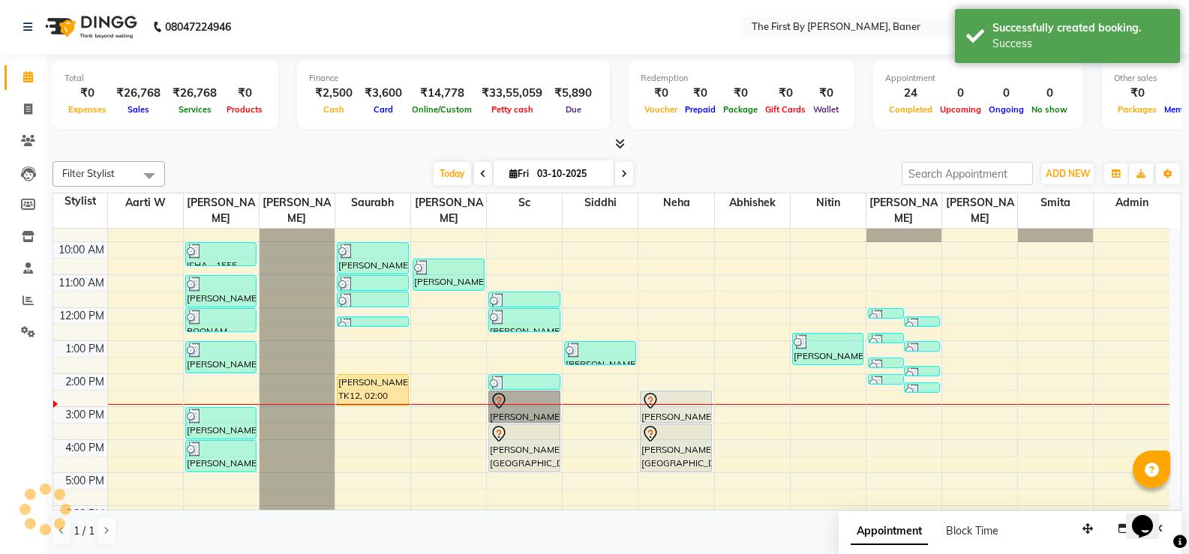
drag, startPoint x: 524, startPoint y: 389, endPoint x: 516, endPoint y: 398, distance: 12.2
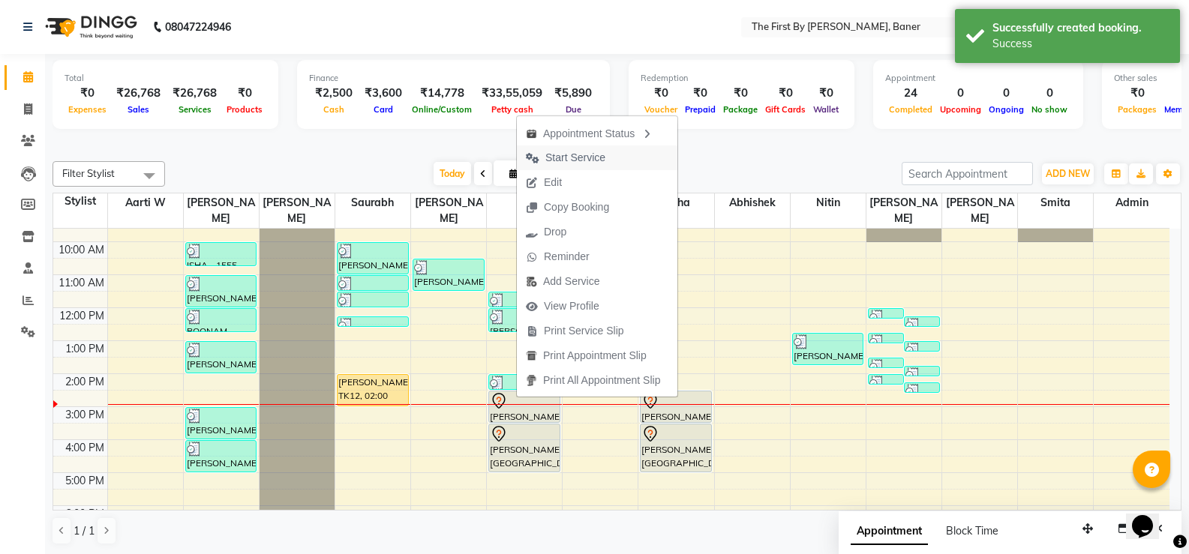
click at [550, 162] on span "Start Service" at bounding box center [575, 158] width 60 height 16
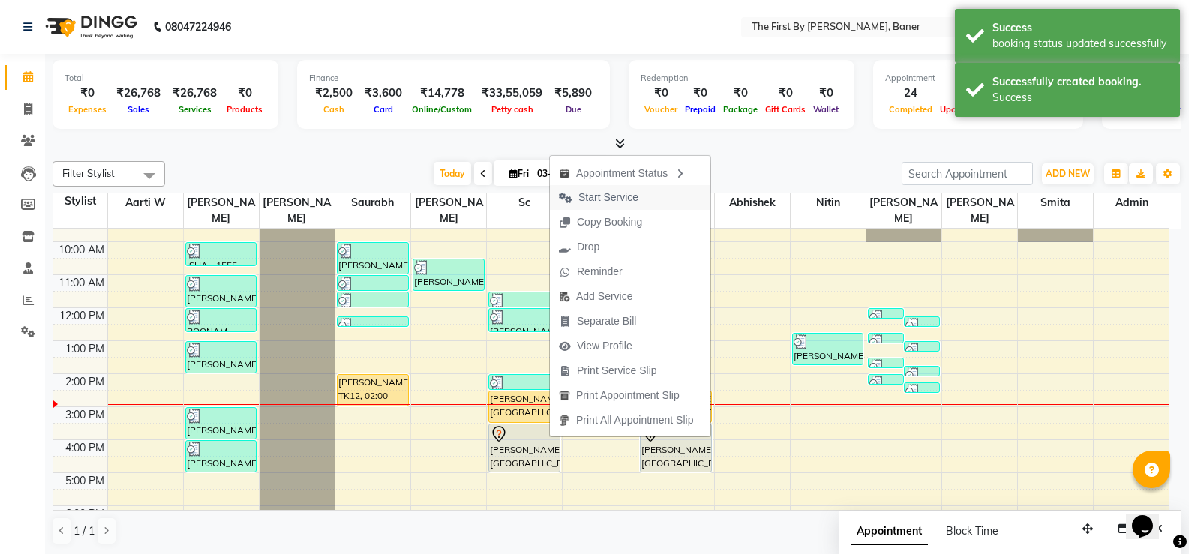
click at [587, 206] on span "Start Service" at bounding box center [599, 197] width 98 height 25
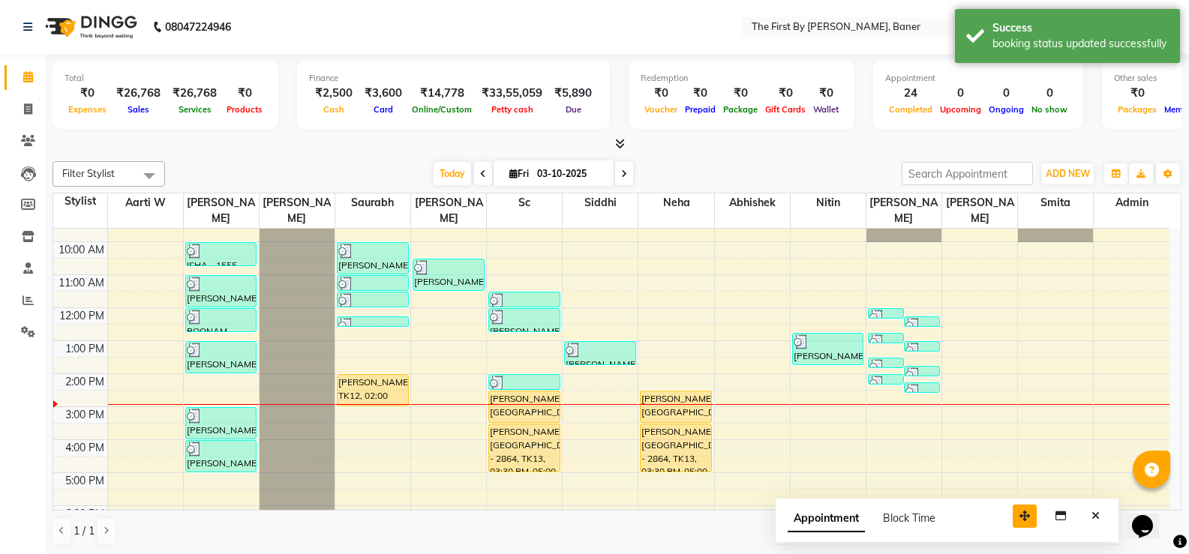
drag, startPoint x: 1087, startPoint y: 529, endPoint x: 1023, endPoint y: 515, distance: 65.2
click at [1023, 515] on icon "button" at bounding box center [1025, 516] width 11 height 11
drag, startPoint x: 1080, startPoint y: 515, endPoint x: 1110, endPoint y: 514, distance: 29.3
click at [1083, 514] on div "Appointment Block Time" at bounding box center [947, 521] width 344 height 47
click at [1097, 514] on icon "Close" at bounding box center [1095, 515] width 8 height 11
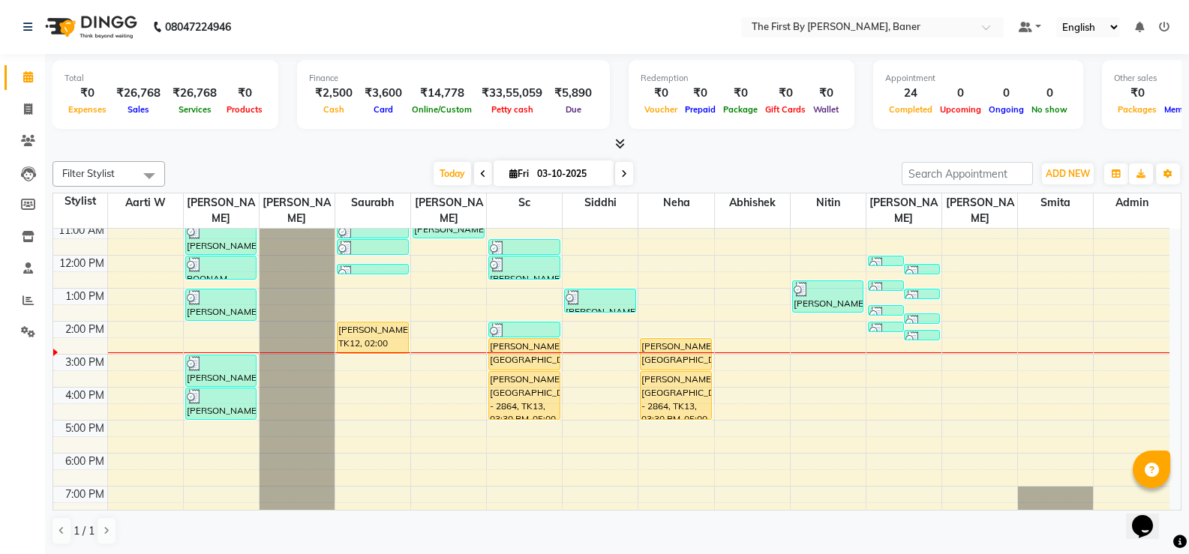
scroll to position [92, 0]
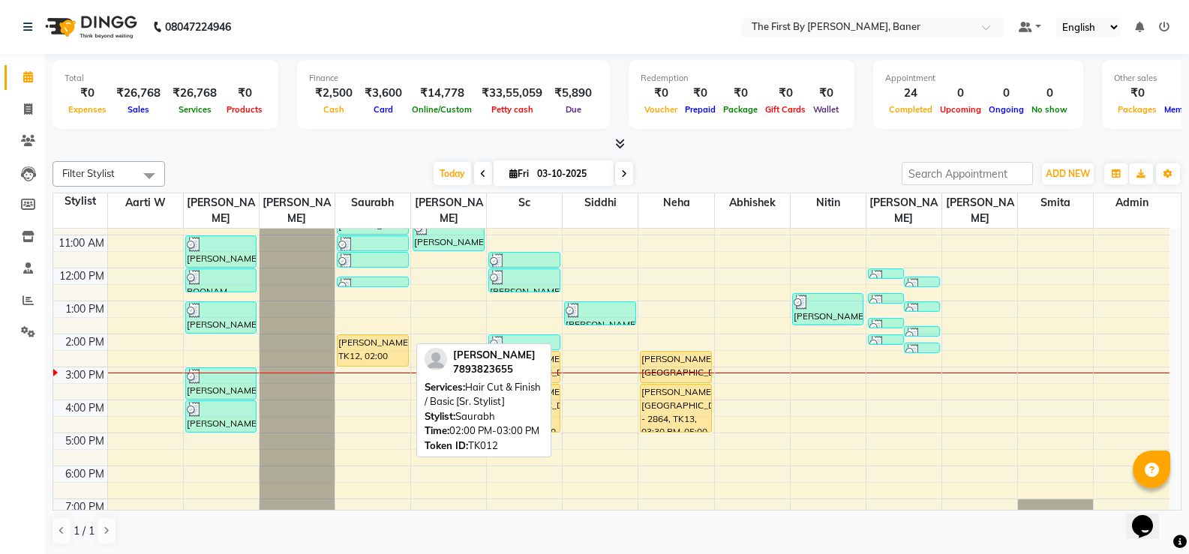
click at [372, 342] on div "[PERSON_NAME], TK12, 02:00 PM-03:00 PM, Hair Cut & Finish / Basic [Sr. Stylist]" at bounding box center [373, 350] width 71 height 31
select select "1"
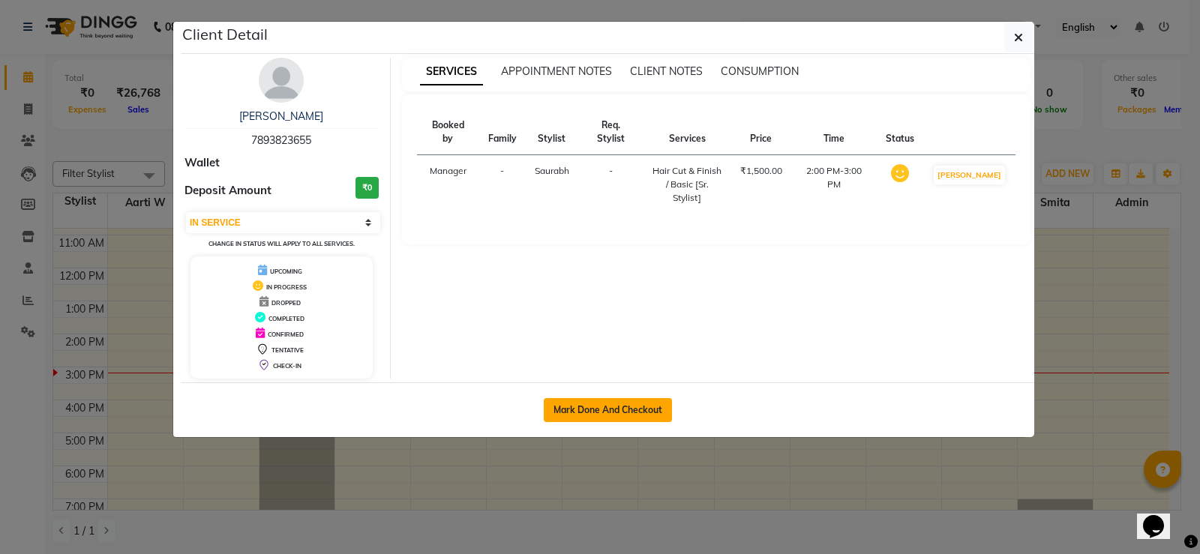
click at [595, 410] on button "Mark Done And Checkout" at bounding box center [608, 410] width 128 height 24
select select "service"
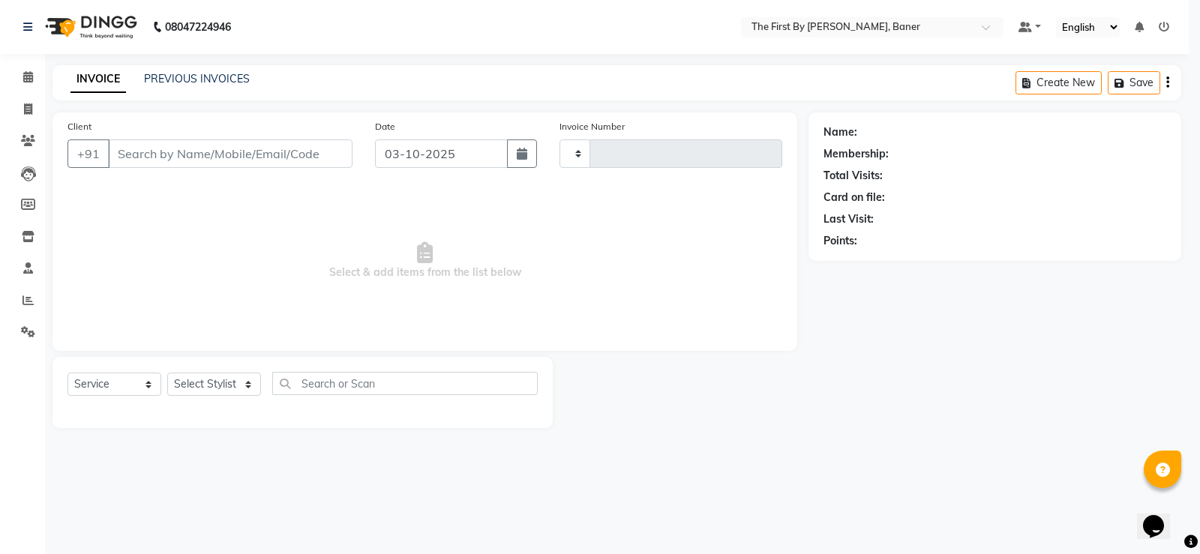
type input "2836"
select select "6411"
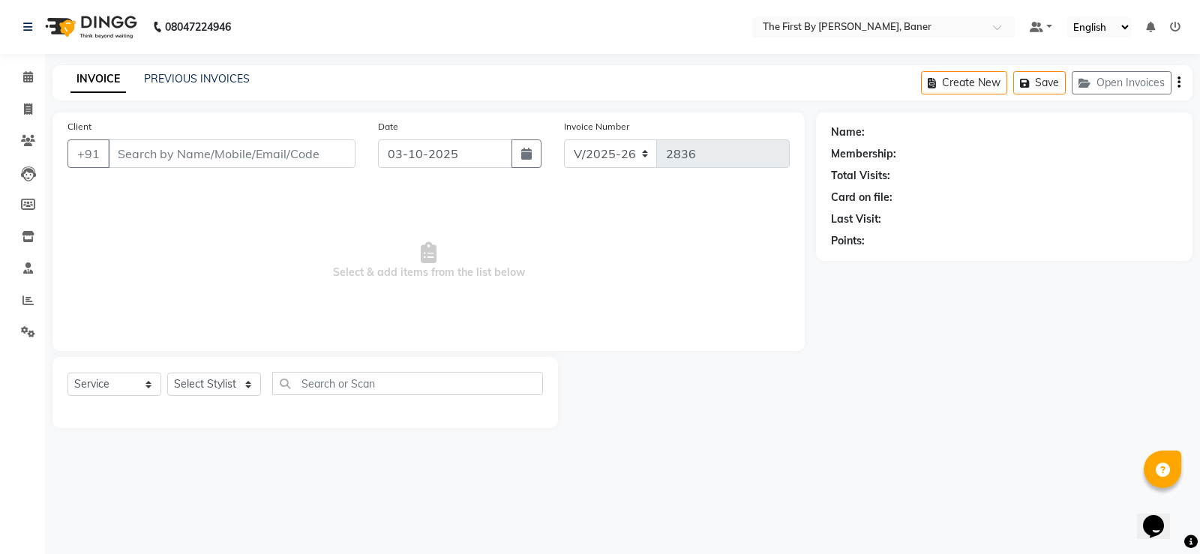
type input "78******55"
select select "49037"
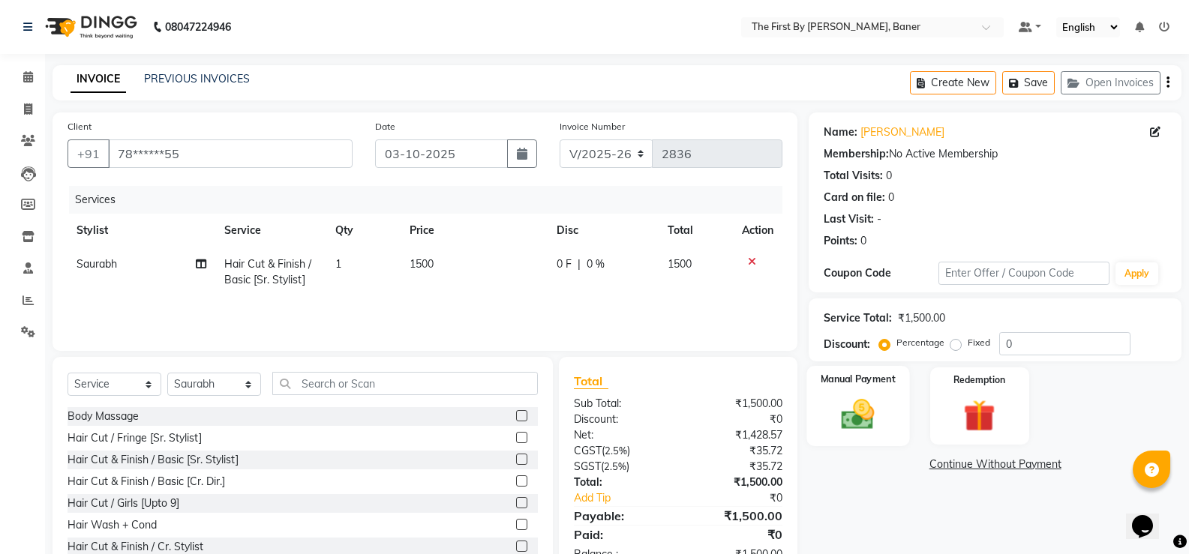
click at [882, 411] on img at bounding box center [857, 414] width 53 height 38
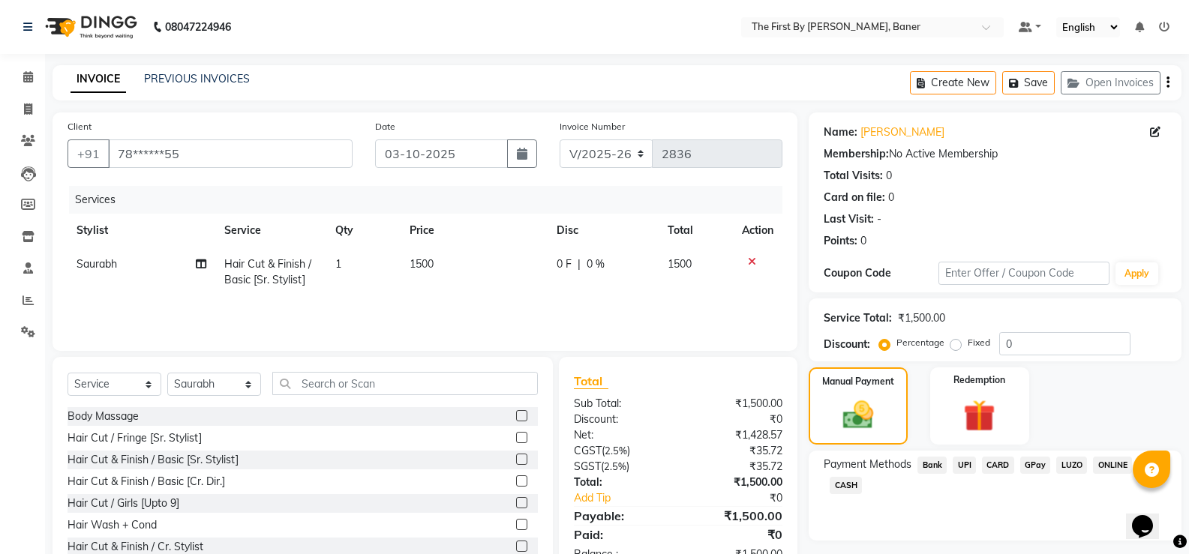
click at [967, 457] on span "UPI" at bounding box center [964, 465] width 23 height 17
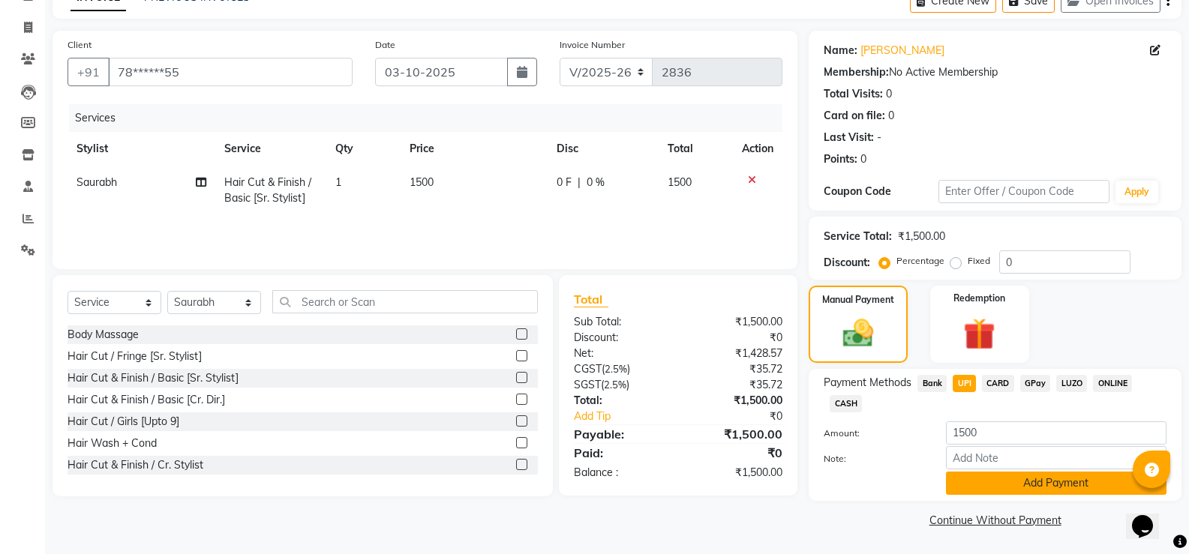
click at [989, 472] on button "Add Payment" at bounding box center [1056, 483] width 221 height 23
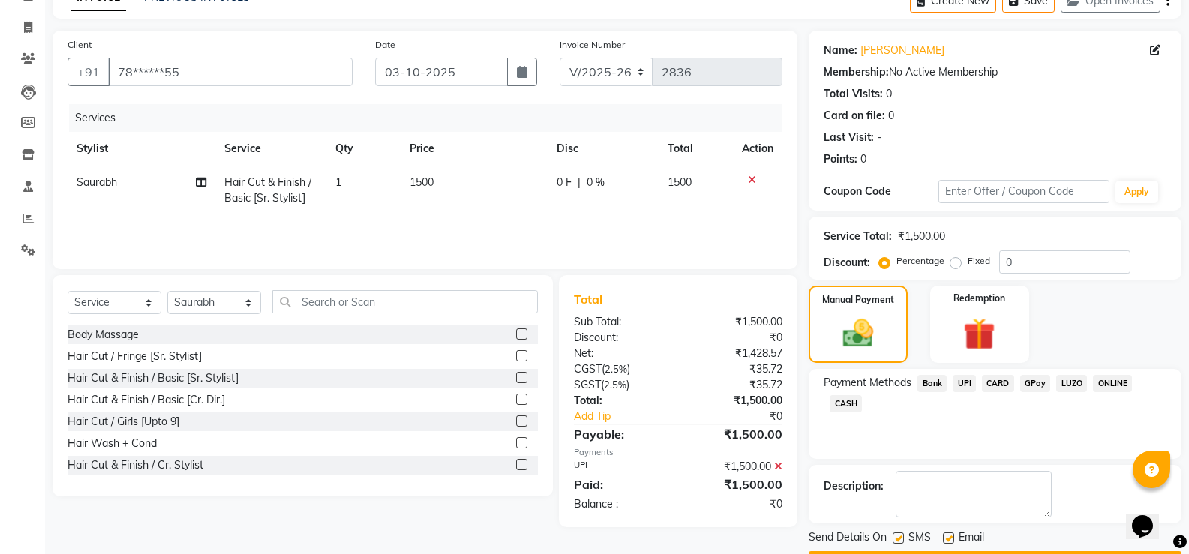
scroll to position [125, 0]
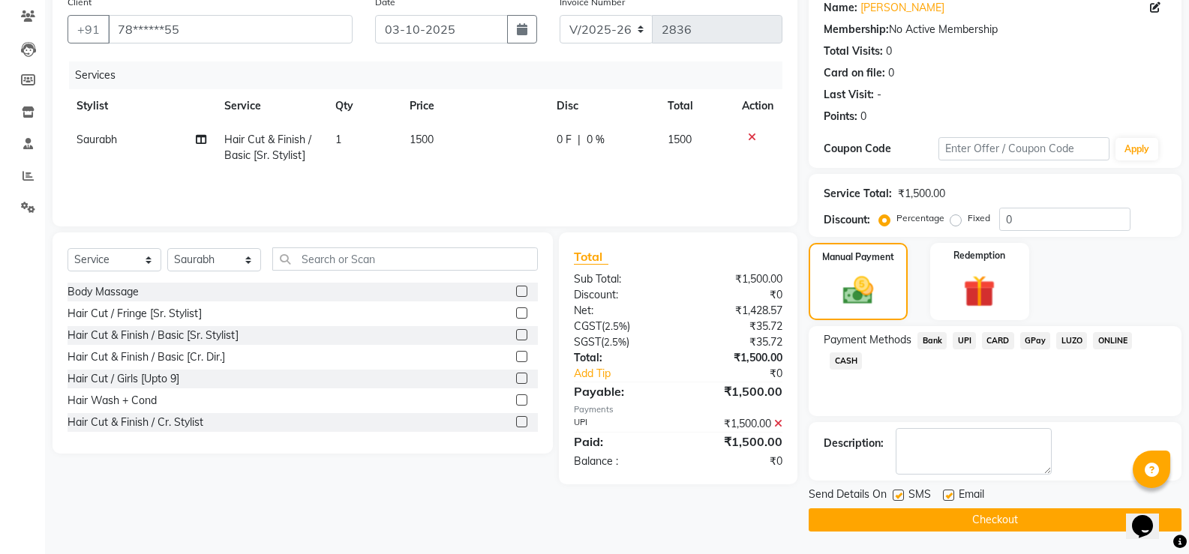
click at [993, 510] on div "Send Details On SMS Email Checkout" at bounding box center [995, 509] width 373 height 45
click at [993, 514] on button "Checkout" at bounding box center [995, 520] width 373 height 23
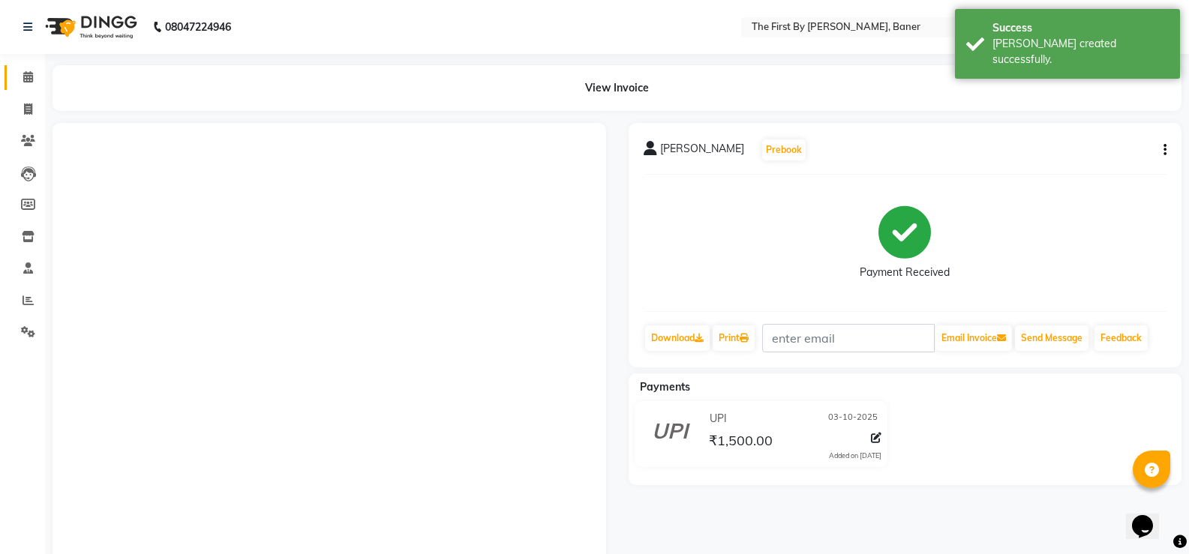
click at [15, 80] on link "Calendar" at bounding box center [23, 77] width 36 height 25
